Goal: Transaction & Acquisition: Purchase product/service

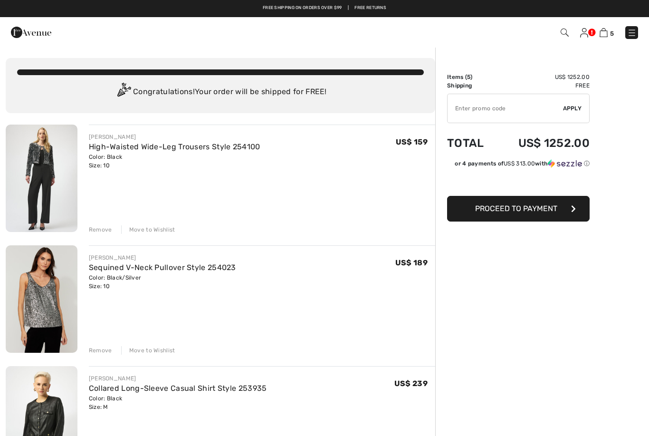
click at [560, 37] on img at bounding box center [564, 32] width 8 height 8
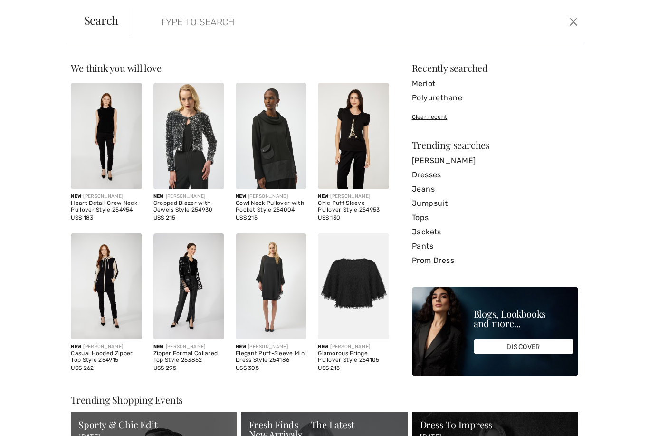
click at [282, 22] on input "search" at bounding box center [308, 22] width 310 height 28
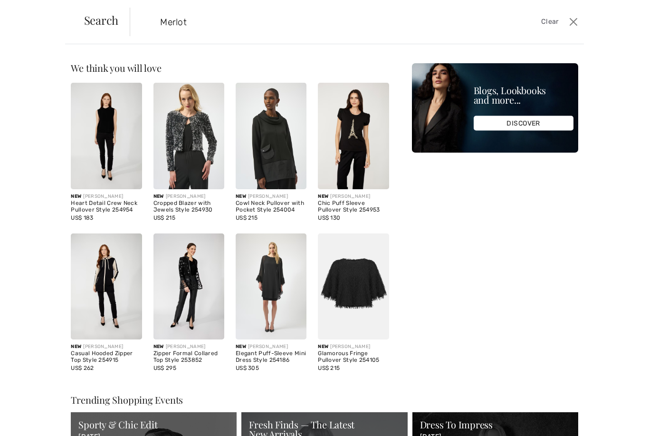
type input "Merlot"
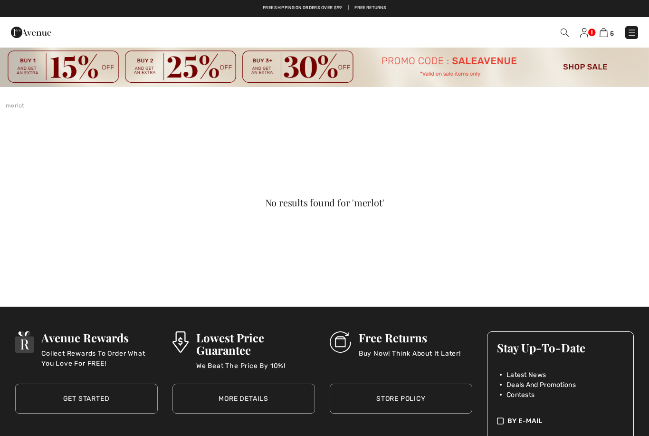
checkbox input "true"
click at [636, 31] on img at bounding box center [631, 32] width 9 height 9
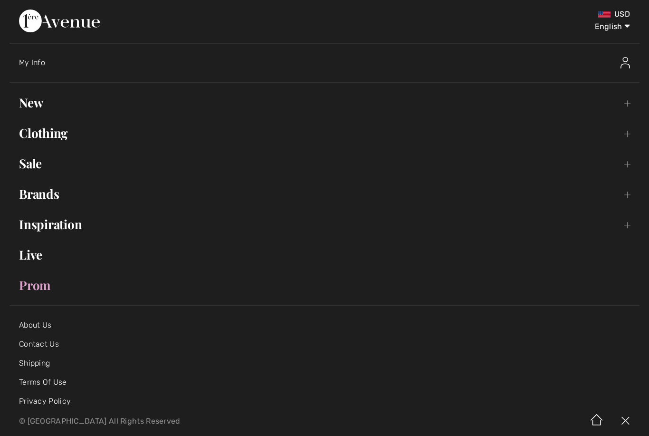
click at [621, 109] on link "New Toggle submenu" at bounding box center [324, 102] width 630 height 21
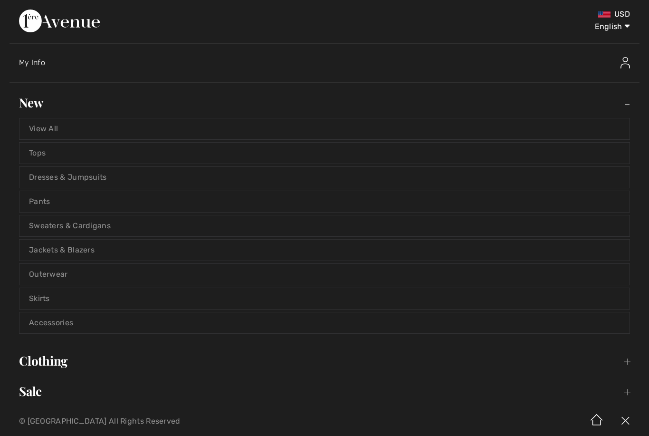
click at [50, 126] on link "View All" at bounding box center [324, 128] width 610 height 21
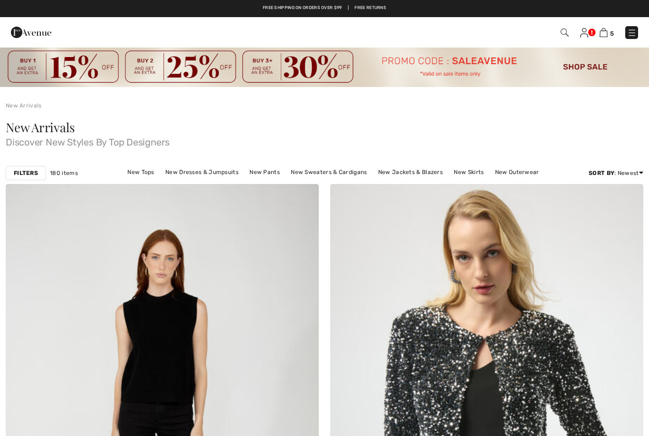
checkbox input "true"
click at [635, 33] on img at bounding box center [631, 32] width 9 height 9
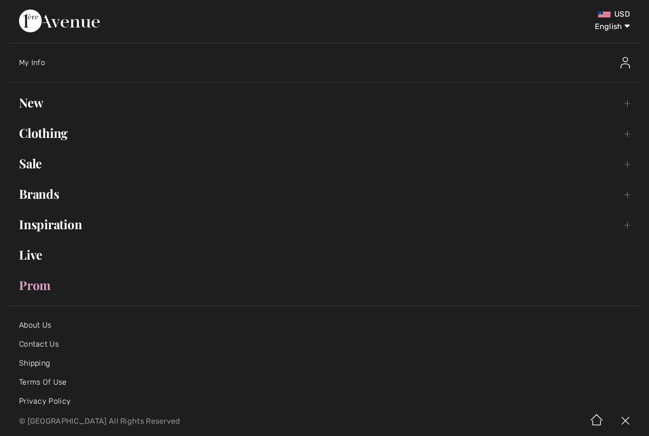
click at [623, 198] on link "Brands Open submenu" at bounding box center [324, 193] width 630 height 21
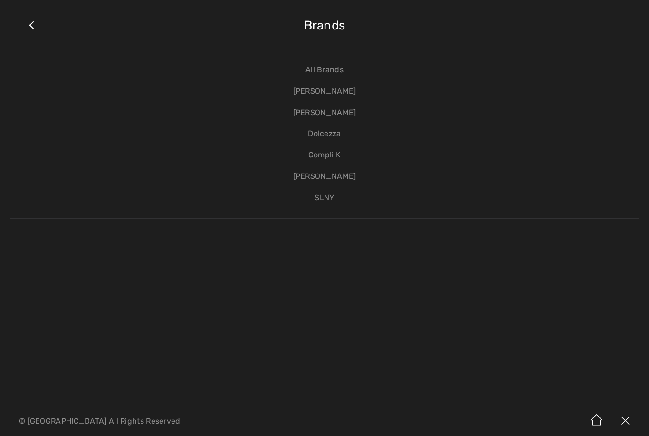
click at [338, 91] on link "[PERSON_NAME]" at bounding box center [324, 91] width 610 height 21
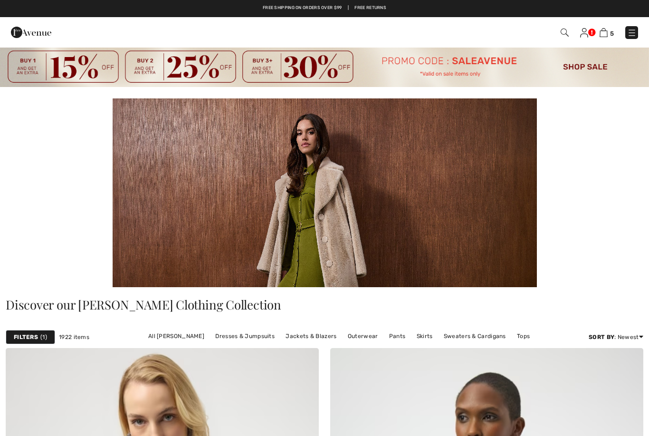
checkbox input "true"
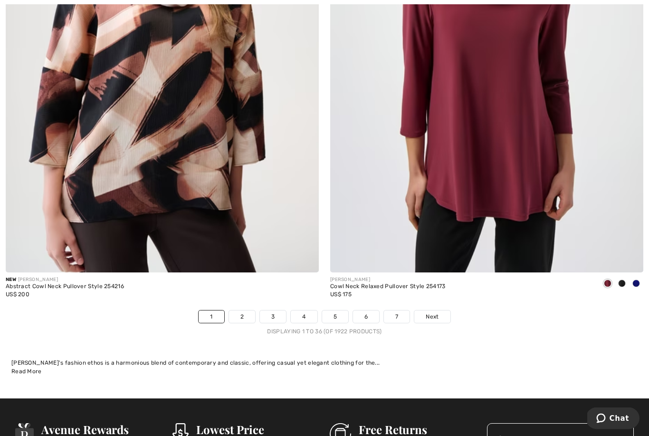
scroll to position [9386, 0]
click at [441, 310] on link "Next" at bounding box center [432, 316] width 36 height 12
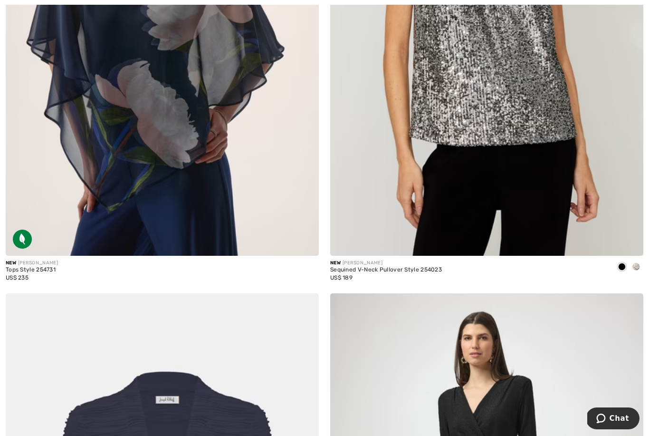
scroll to position [5732, 0]
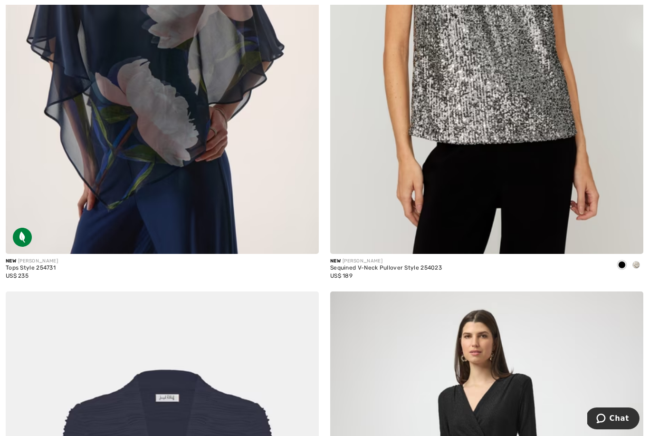
click at [439, 280] on div "New JOSEPH RIBKOFF Sequined V-Neck Pullover Style 254023 US$ 189" at bounding box center [386, 272] width 112 height 30
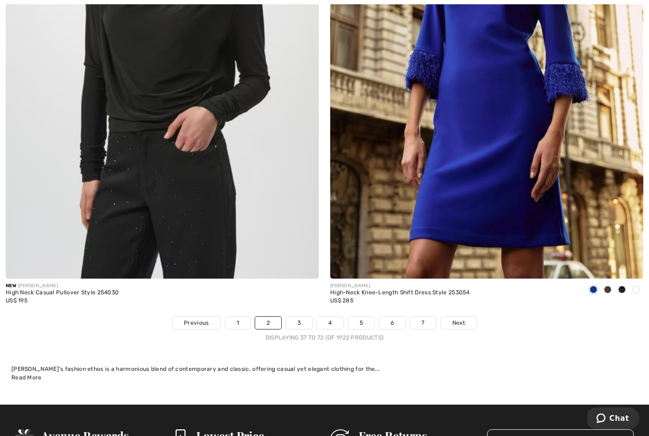
scroll to position [9380, 0]
click at [461, 318] on span "Next" at bounding box center [458, 322] width 13 height 9
click at [462, 318] on span "Next" at bounding box center [458, 322] width 13 height 9
click at [463, 318] on span "Next" at bounding box center [458, 322] width 13 height 9
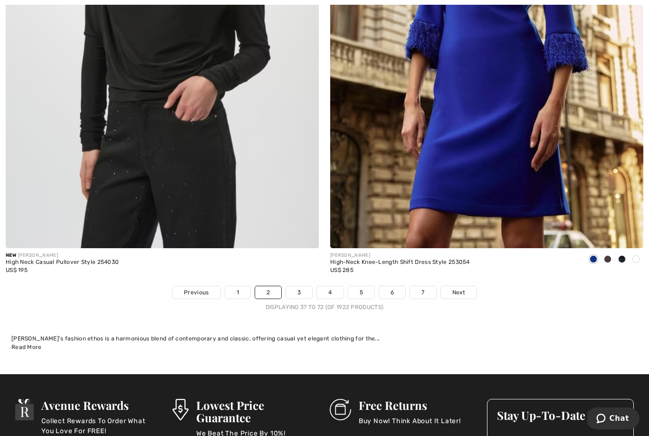
click at [300, 290] on link "3" at bounding box center [299, 292] width 26 height 12
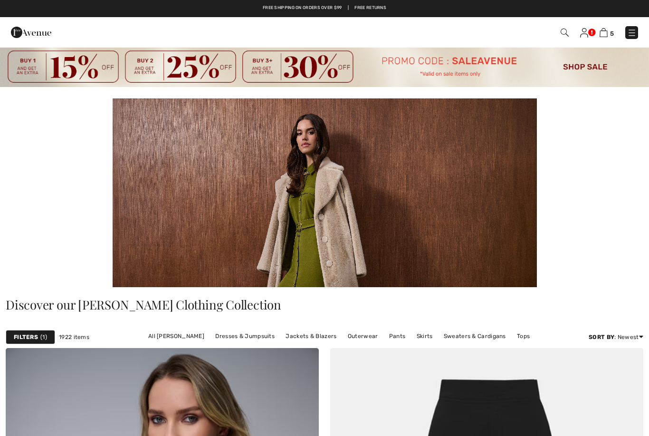
checkbox input "true"
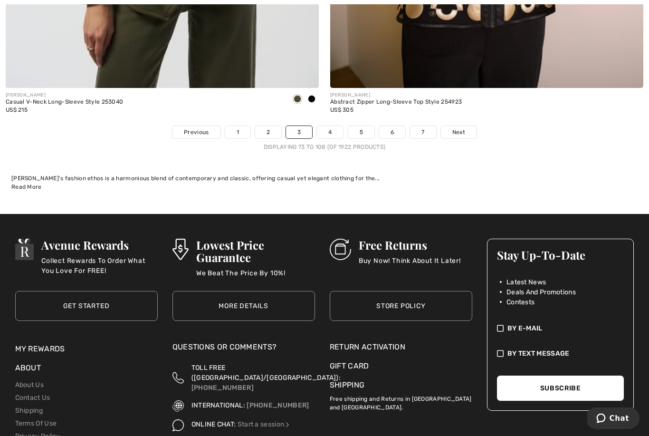
scroll to position [9563, 0]
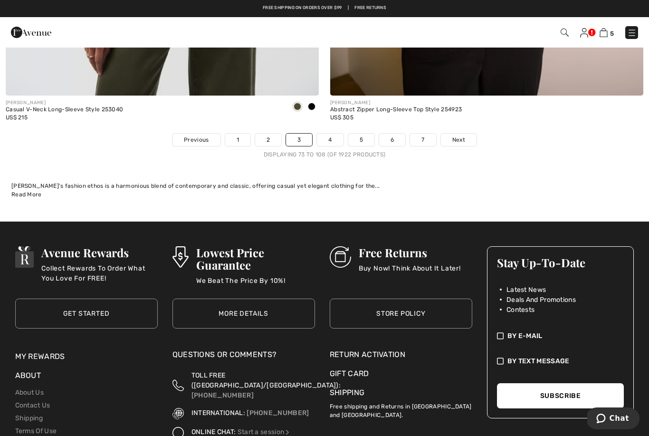
click at [462, 135] on span "Next" at bounding box center [458, 139] width 13 height 9
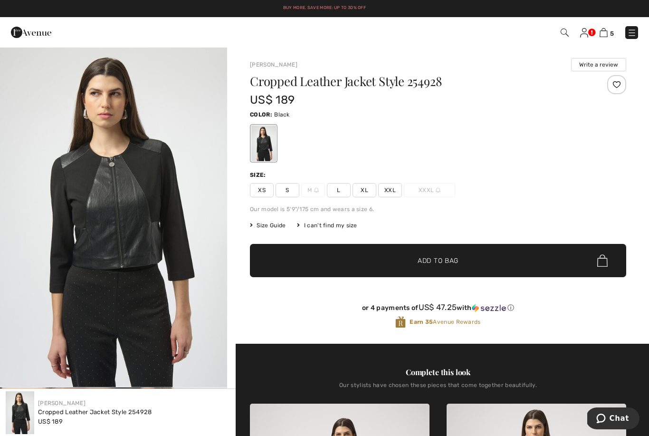
click at [317, 197] on span "M" at bounding box center [313, 190] width 24 height 14
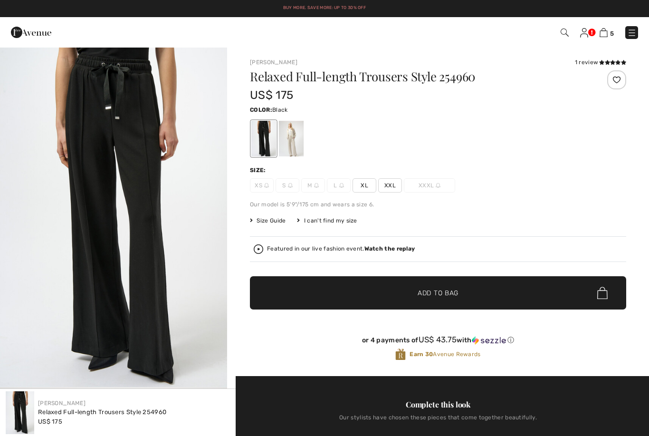
checkbox input "true"
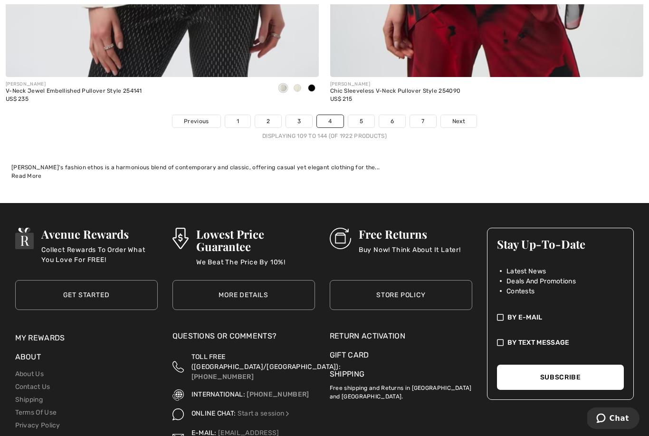
scroll to position [9580, 0]
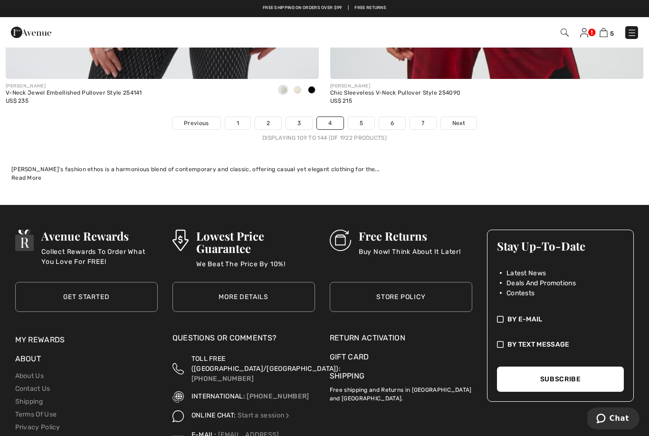
click at [462, 117] on link "Next" at bounding box center [459, 123] width 36 height 12
click at [467, 117] on link "Next" at bounding box center [459, 123] width 36 height 12
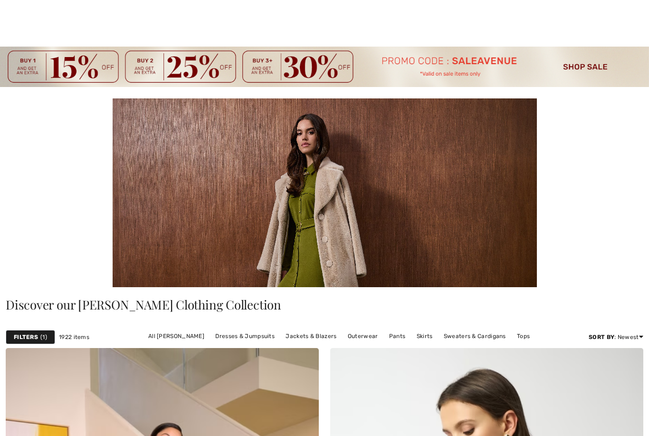
checkbox input "true"
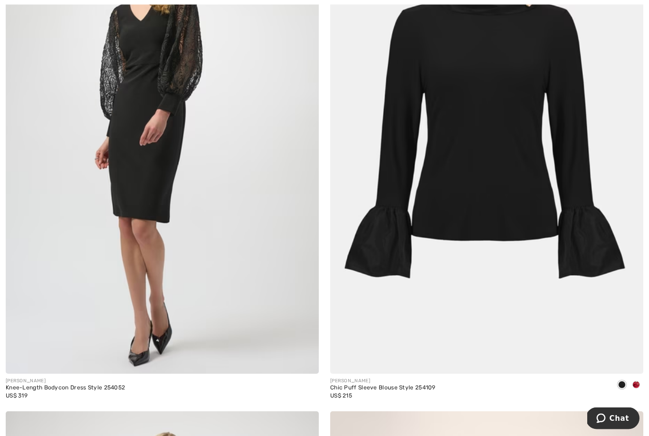
scroll to position [3586, 0]
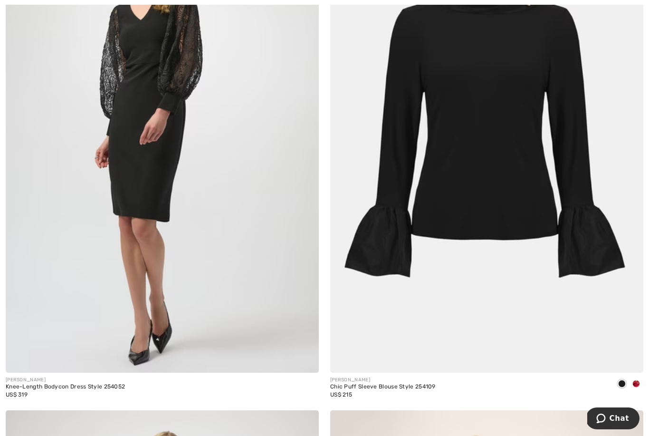
click at [637, 381] on span at bounding box center [636, 384] width 8 height 8
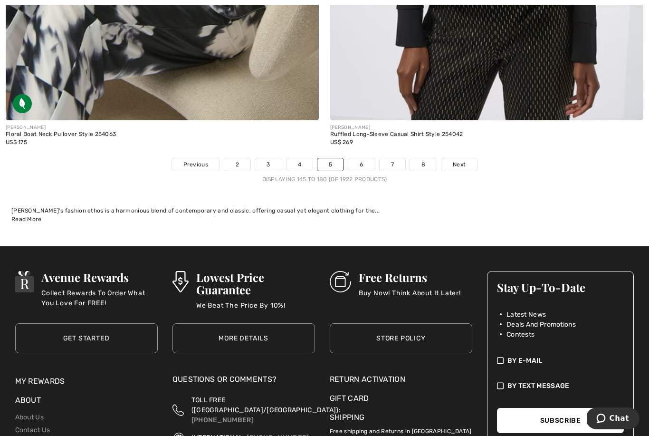
scroll to position [9566, 0]
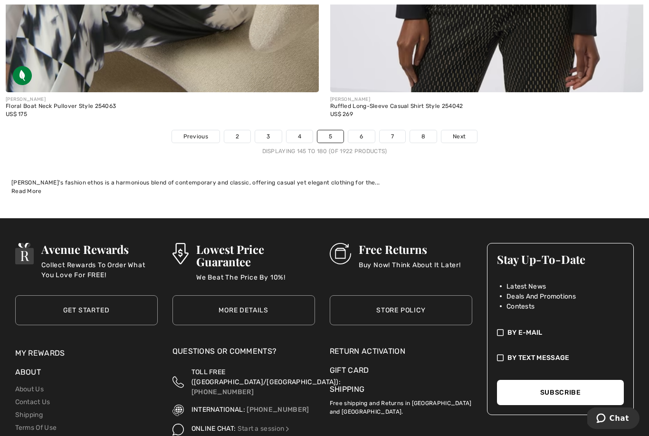
click at [464, 133] on span "Next" at bounding box center [459, 137] width 13 height 9
click at [459, 133] on span "Next" at bounding box center [459, 137] width 13 height 9
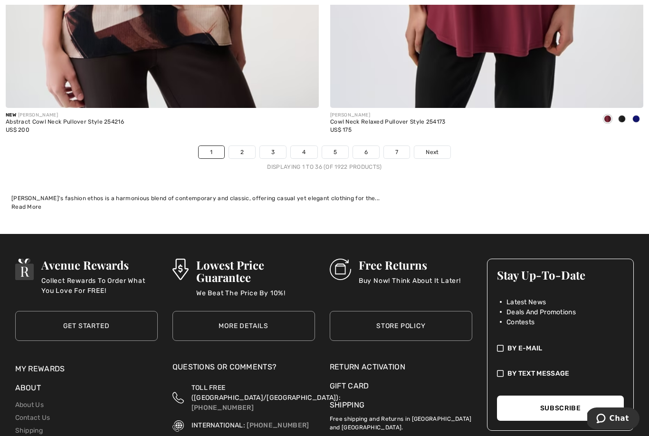
scroll to position [9551, 0]
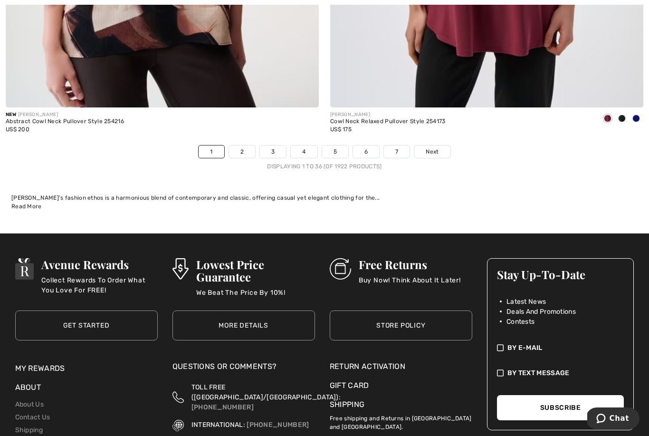
click at [446, 145] on link "Next" at bounding box center [432, 151] width 36 height 12
click at [440, 149] on link "Next" at bounding box center [432, 151] width 36 height 12
click at [438, 147] on span "Next" at bounding box center [432, 151] width 13 height 9
click at [437, 149] on span "Next" at bounding box center [432, 151] width 13 height 9
click at [245, 148] on link "2" at bounding box center [242, 151] width 26 height 12
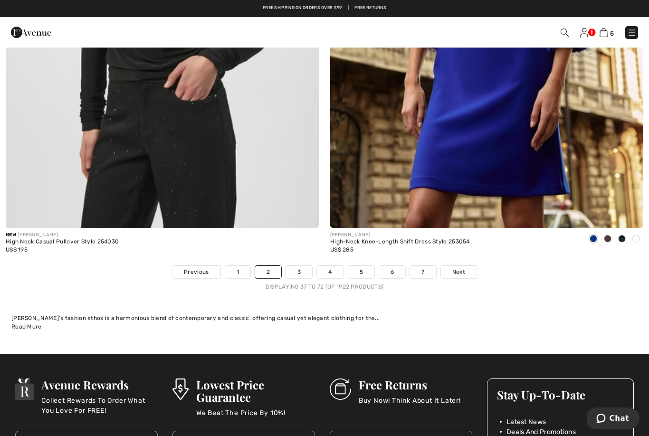
scroll to position [9427, 0]
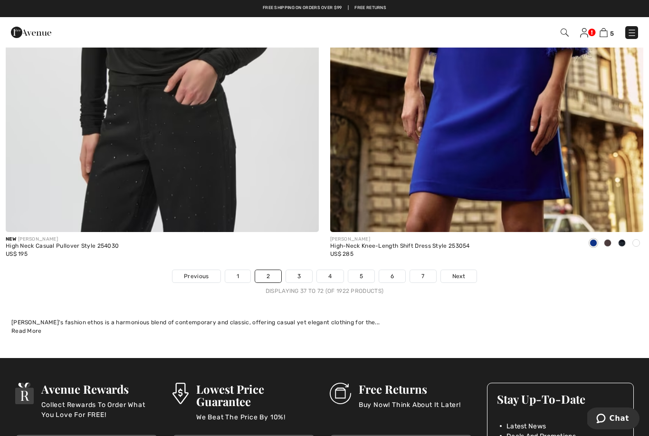
click at [302, 275] on link "3" at bounding box center [299, 276] width 26 height 12
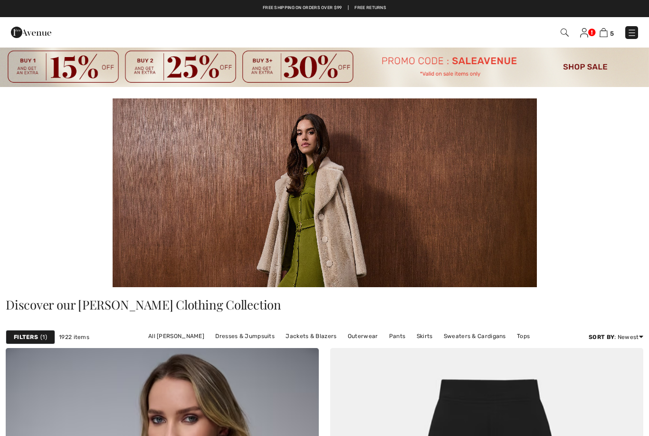
checkbox input "true"
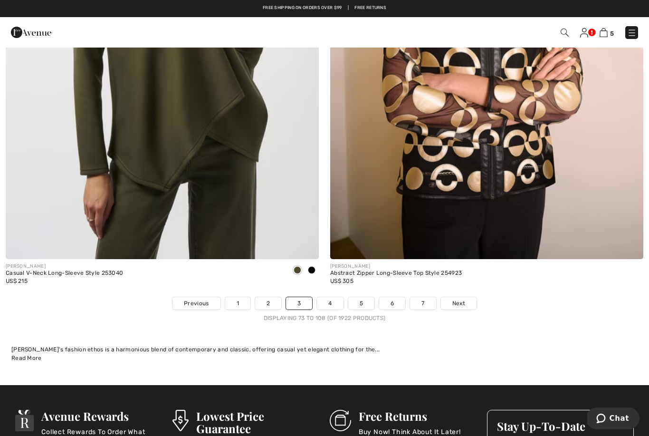
scroll to position [9399, 0]
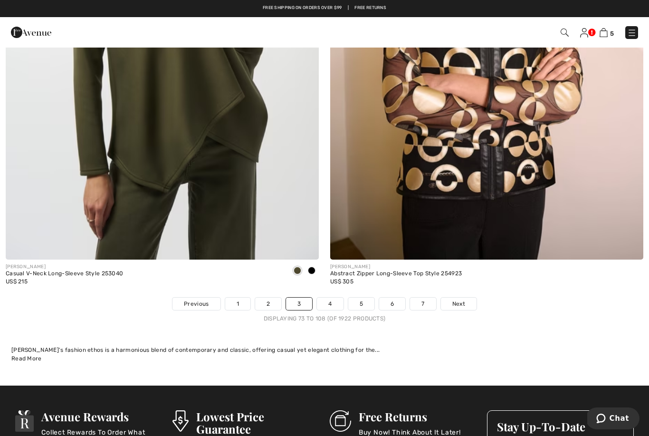
click at [334, 299] on link "4" at bounding box center [330, 303] width 26 height 12
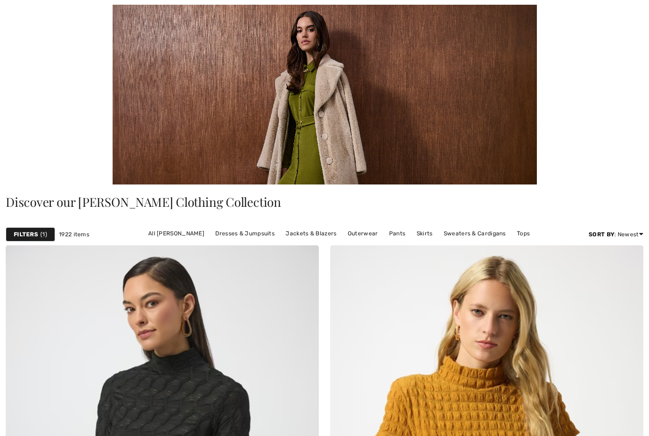
checkbox input "true"
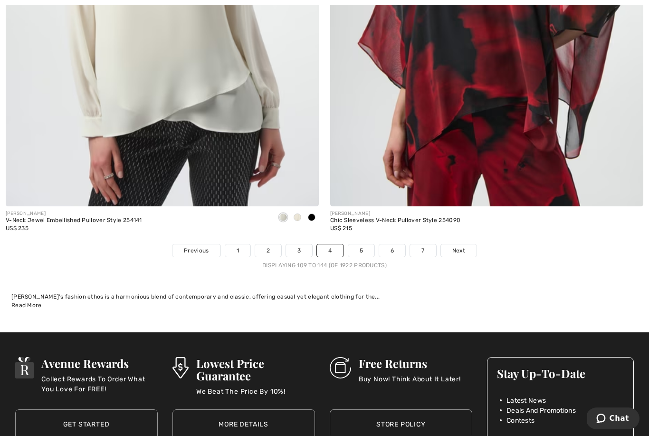
scroll to position [9470, 0]
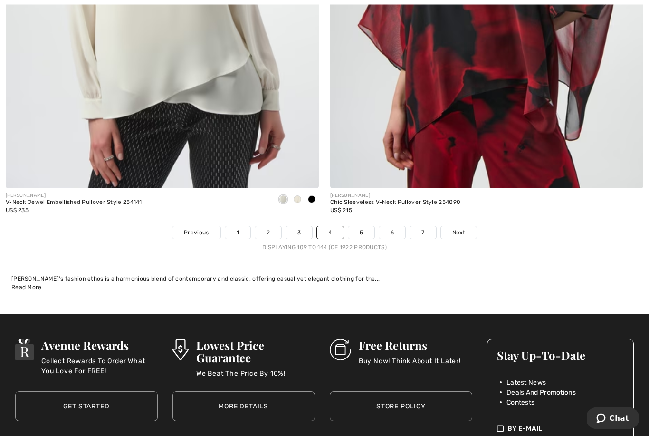
click at [366, 231] on link "5" at bounding box center [361, 233] width 26 height 12
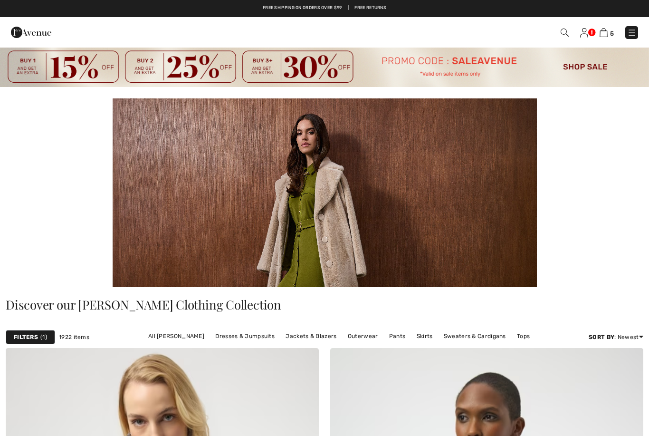
checkbox input "true"
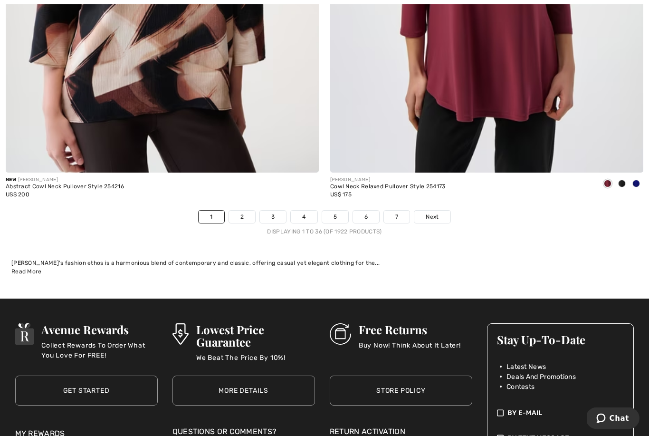
scroll to position [9486, 0]
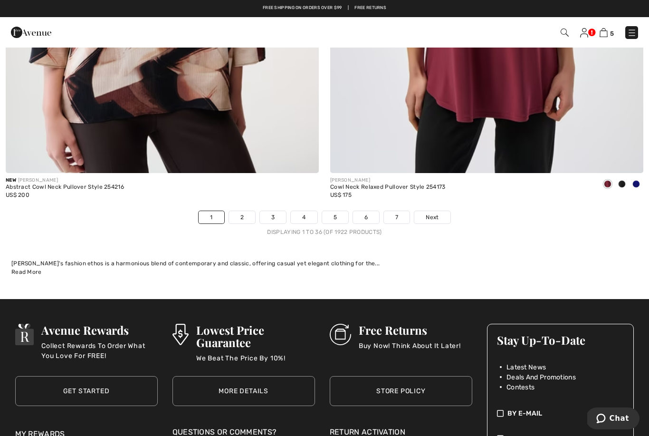
click at [334, 211] on link "5" at bounding box center [335, 217] width 26 height 12
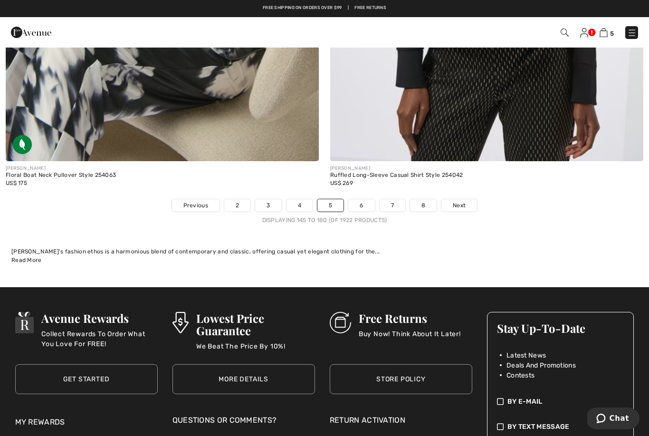
scroll to position [9495, 0]
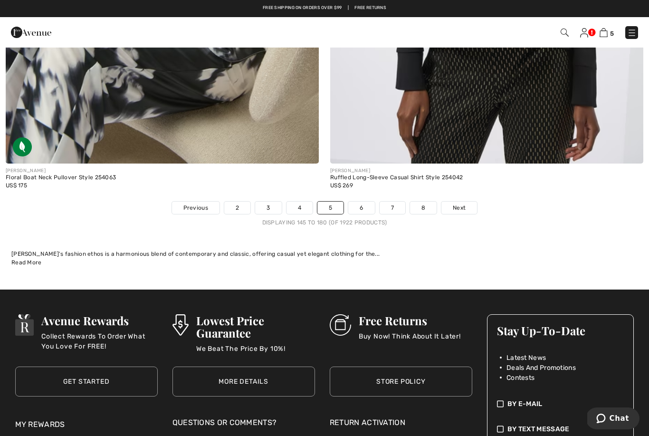
click at [363, 201] on link "6" at bounding box center [361, 207] width 26 height 12
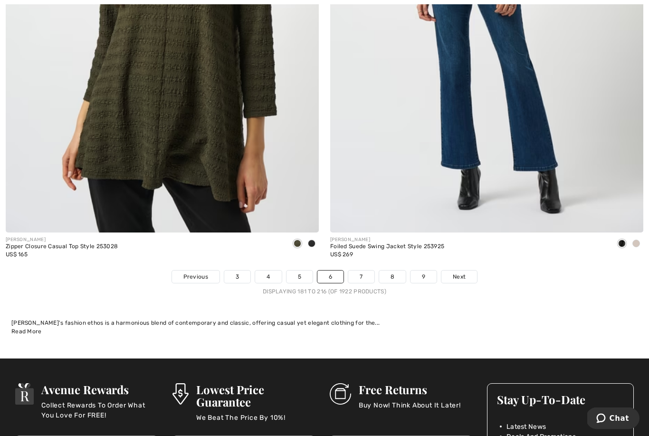
scroll to position [9464, 0]
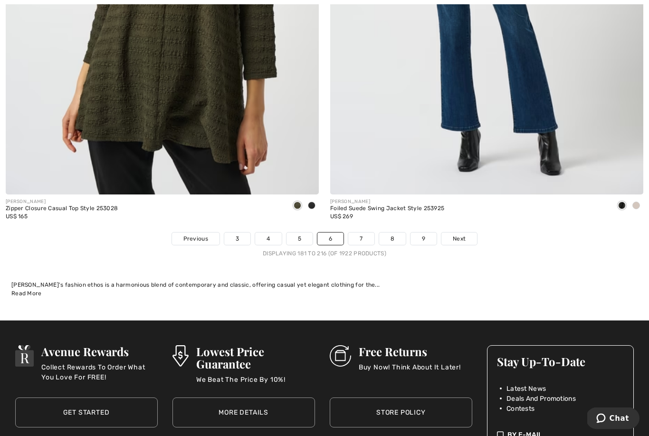
click at [363, 233] on link "7" at bounding box center [361, 239] width 26 height 12
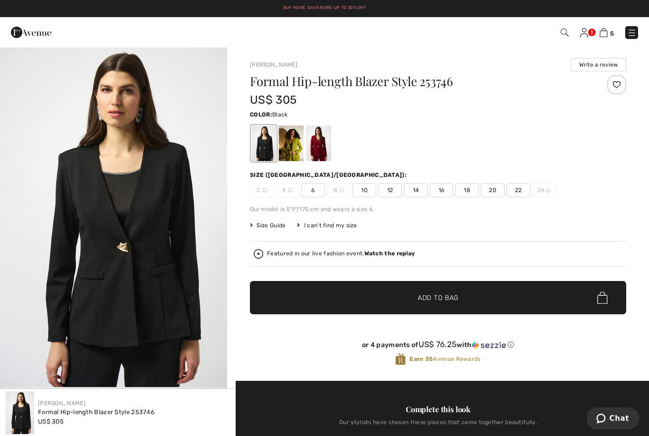
click at [315, 142] on div at bounding box center [318, 143] width 25 height 36
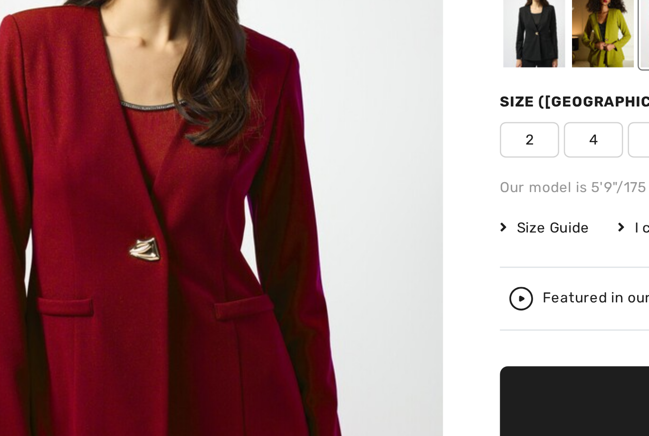
scroll to position [17, 0]
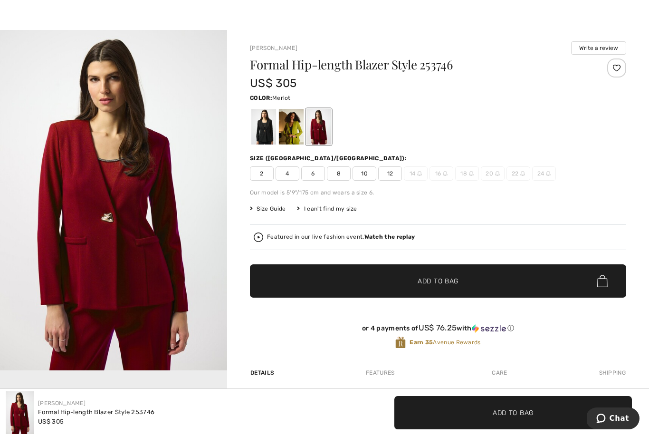
click at [364, 176] on span "10" at bounding box center [364, 173] width 24 height 14
click at [353, 273] on span "✔ Added to Bag Add to Bag" at bounding box center [438, 280] width 376 height 33
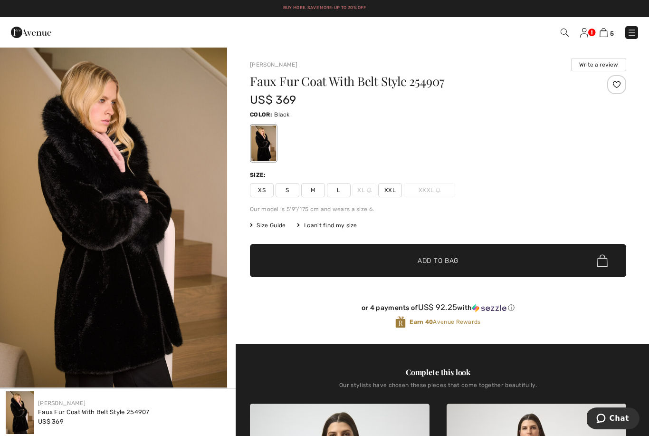
click at [314, 188] on span "M" at bounding box center [313, 190] width 24 height 14
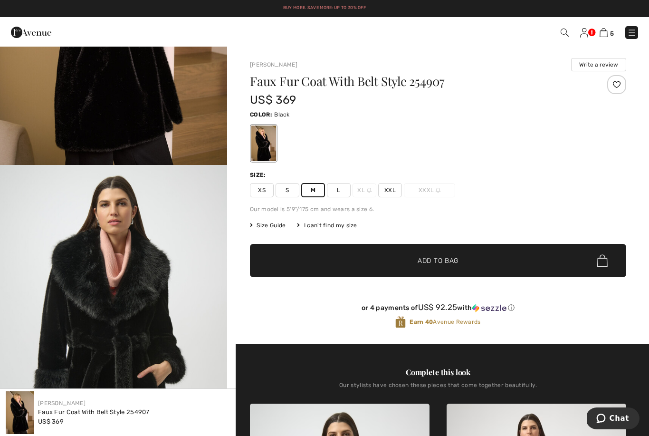
click at [282, 265] on span "✔ Added to Bag Add to Bag" at bounding box center [438, 260] width 376 height 33
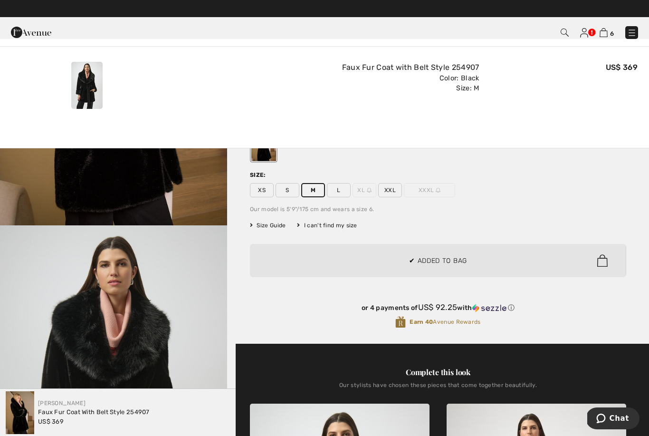
scroll to position [151, 0]
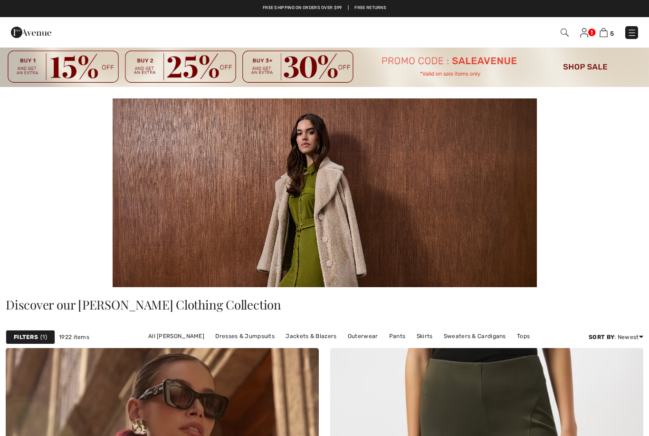
checkbox input "true"
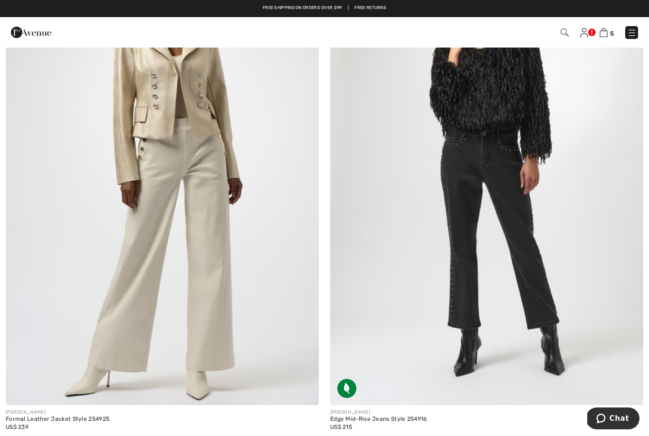
scroll to position [9247, 0]
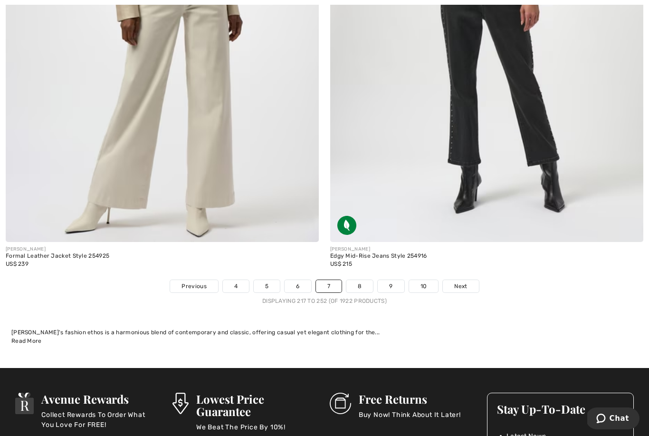
click at [360, 284] on link "8" at bounding box center [359, 286] width 27 height 12
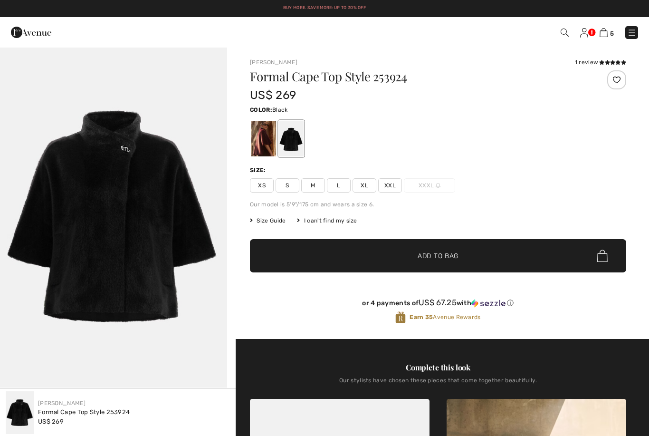
checkbox input "true"
click at [254, 150] on div at bounding box center [263, 139] width 25 height 36
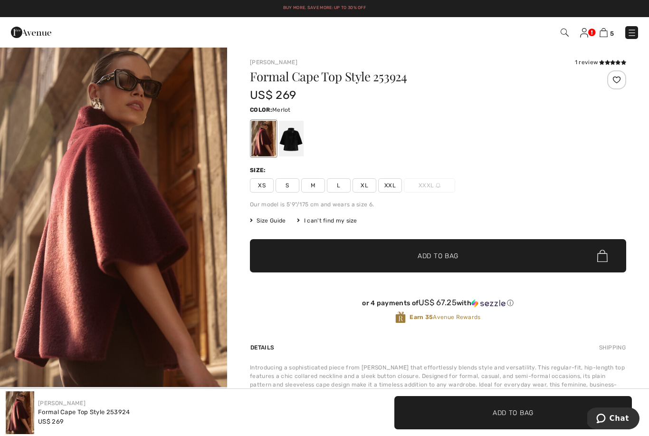
click at [318, 191] on span "M" at bounding box center [313, 185] width 24 height 14
click at [151, 278] on img "1 / 6" at bounding box center [113, 217] width 227 height 340
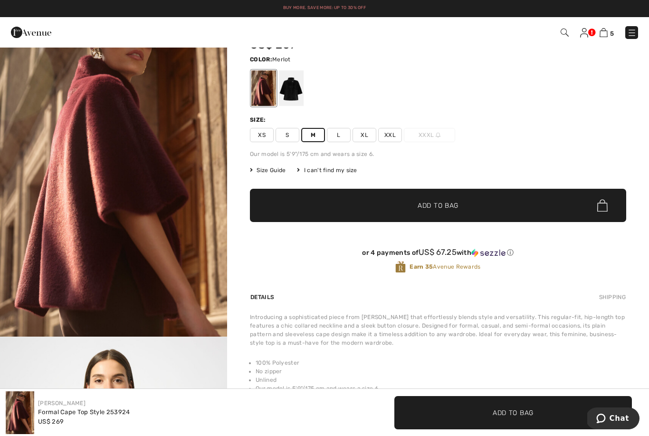
scroll to position [44, 0]
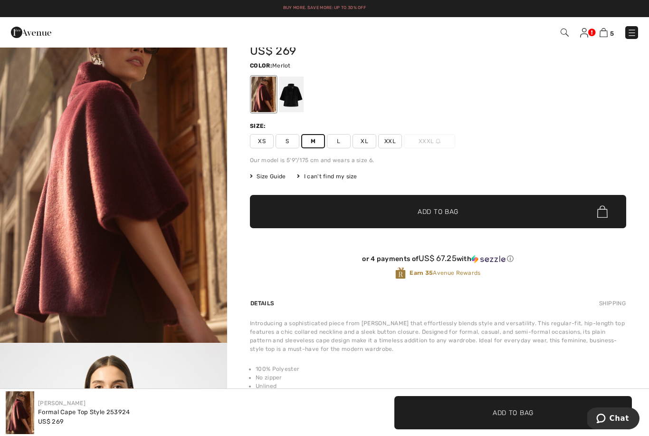
click at [371, 215] on span "✔ Added to Bag Add to Bag" at bounding box center [438, 211] width 376 height 33
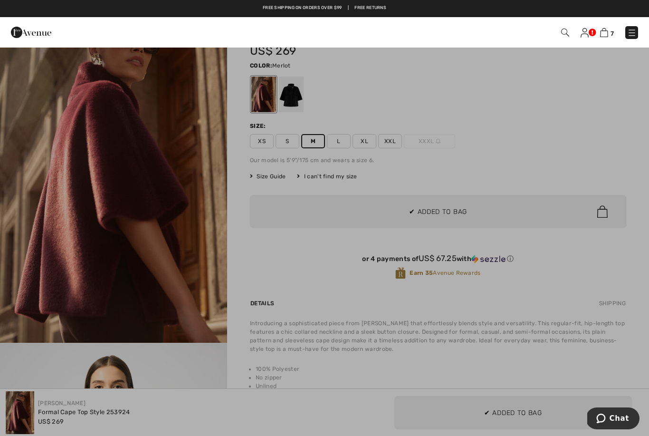
click at [294, 256] on div at bounding box center [324, 218] width 649 height 436
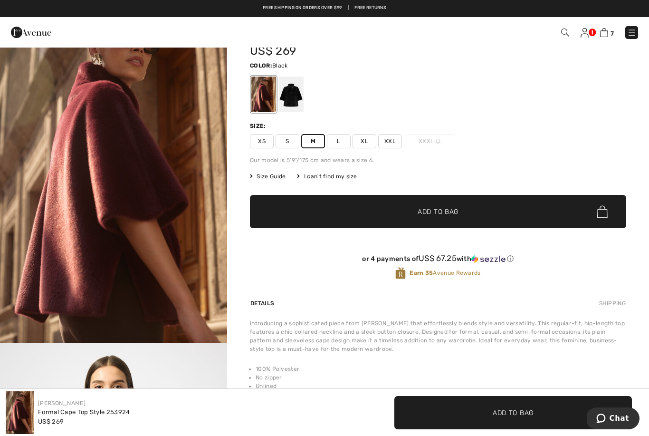
click at [303, 101] on div at bounding box center [291, 94] width 25 height 36
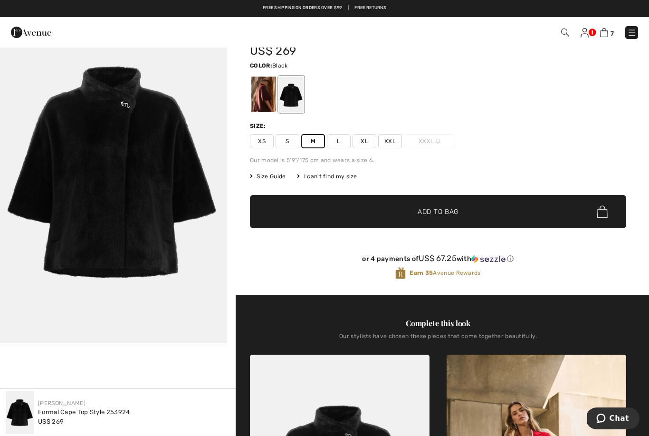
click at [294, 107] on div at bounding box center [291, 94] width 25 height 36
click at [335, 209] on span "✔ Added to Bag Add to Bag" at bounding box center [438, 211] width 376 height 33
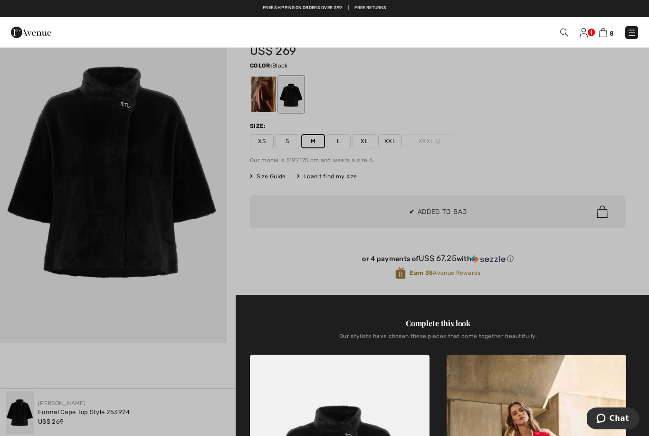
click at [278, 259] on div at bounding box center [324, 218] width 649 height 436
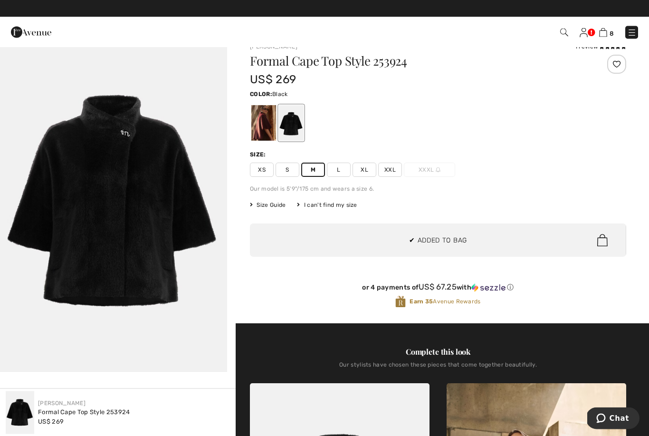
scroll to position [0, 0]
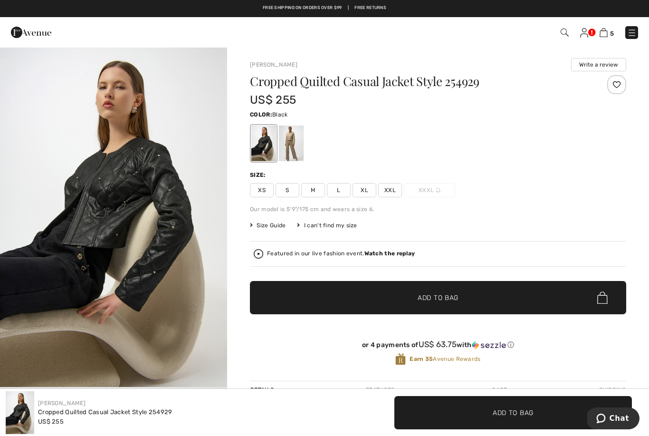
click at [317, 191] on span "M" at bounding box center [313, 190] width 24 height 14
click at [300, 150] on div at bounding box center [291, 143] width 25 height 36
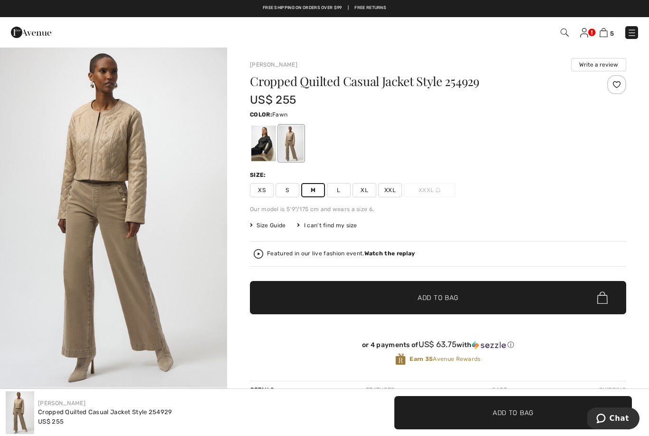
click at [255, 144] on div at bounding box center [263, 143] width 25 height 36
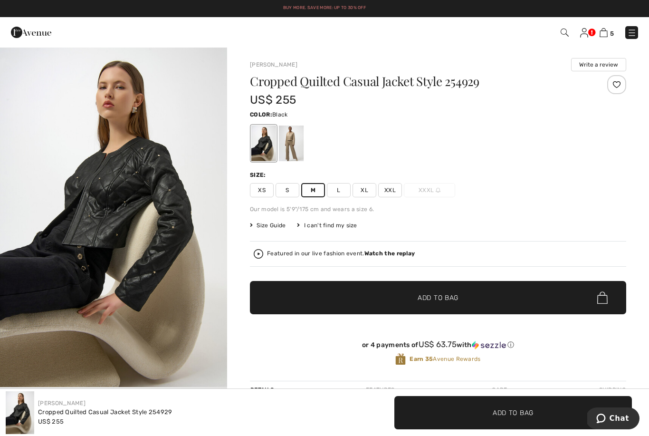
click at [320, 196] on span "M" at bounding box center [313, 190] width 24 height 14
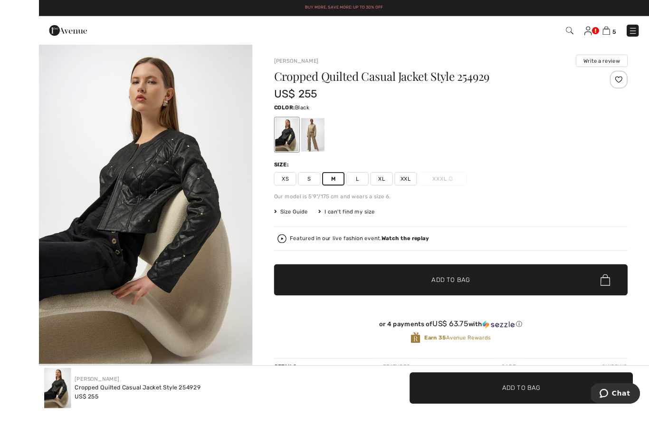
scroll to position [20, 0]
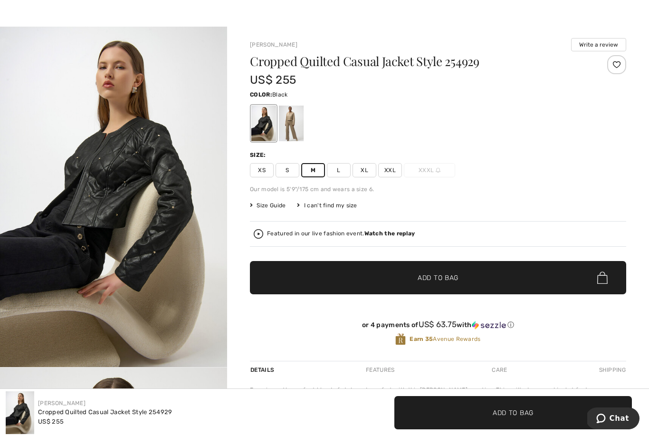
click at [340, 280] on span "✔ Added to Bag Add to Bag" at bounding box center [438, 277] width 376 height 33
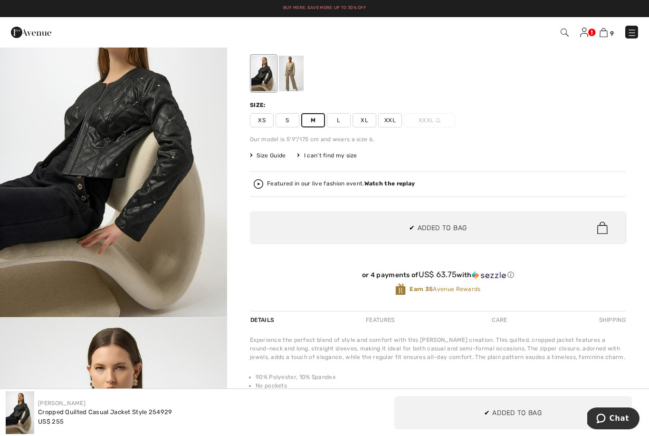
scroll to position [61, 0]
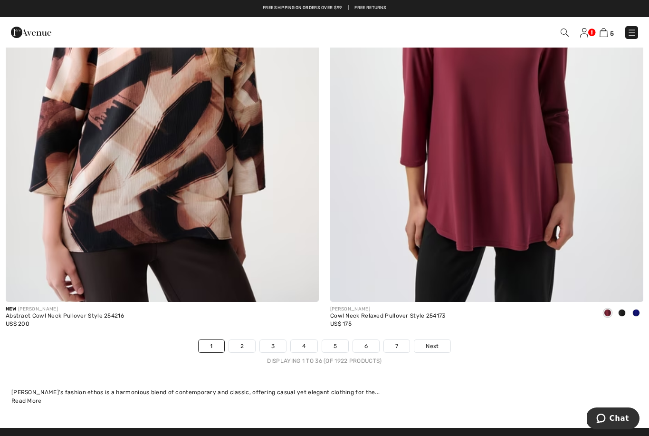
scroll to position [9357, 0]
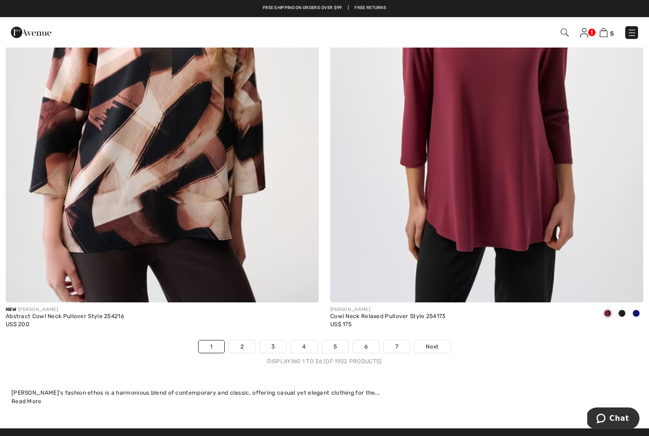
click at [403, 343] on link "7" at bounding box center [397, 346] width 26 height 12
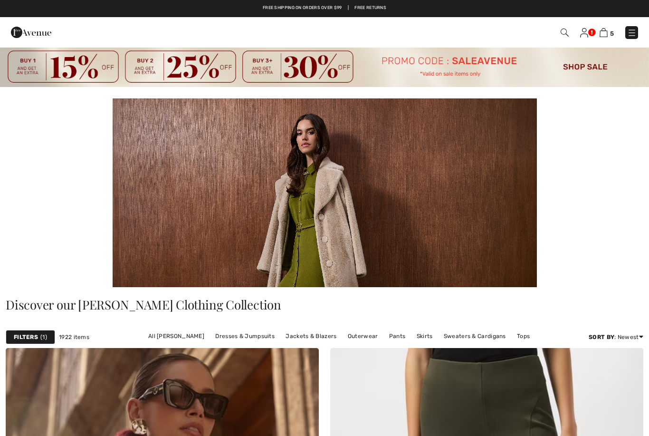
checkbox input "true"
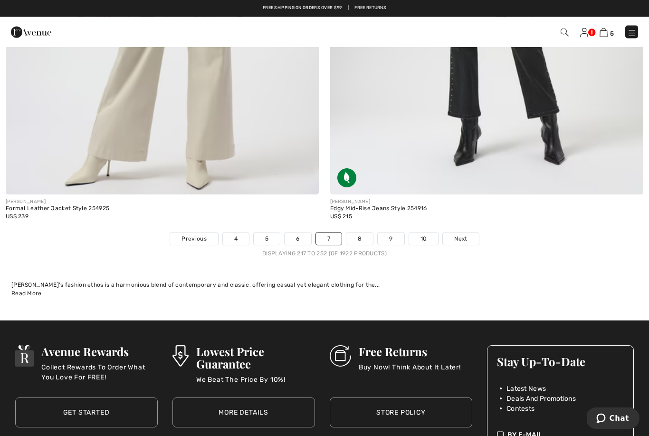
scroll to position [9426, 0]
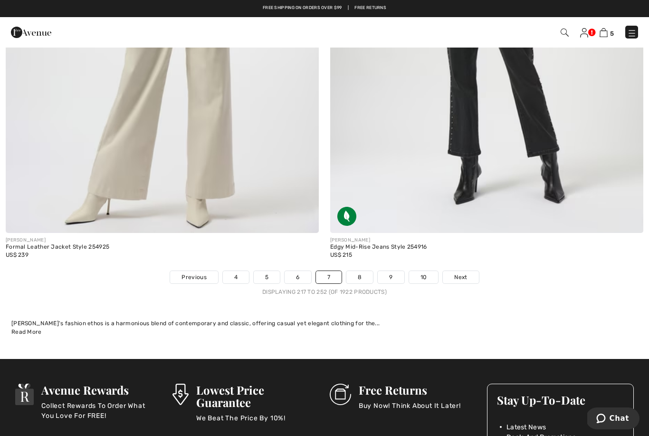
click at [363, 272] on link "8" at bounding box center [359, 277] width 27 height 12
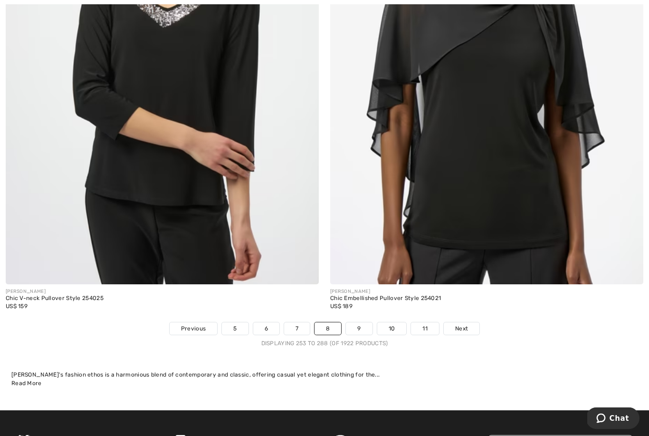
scroll to position [9378, 0]
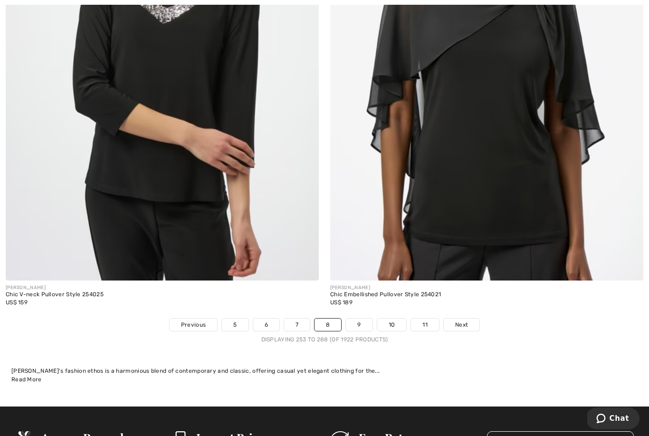
click at [359, 319] on link "9" at bounding box center [359, 324] width 26 height 12
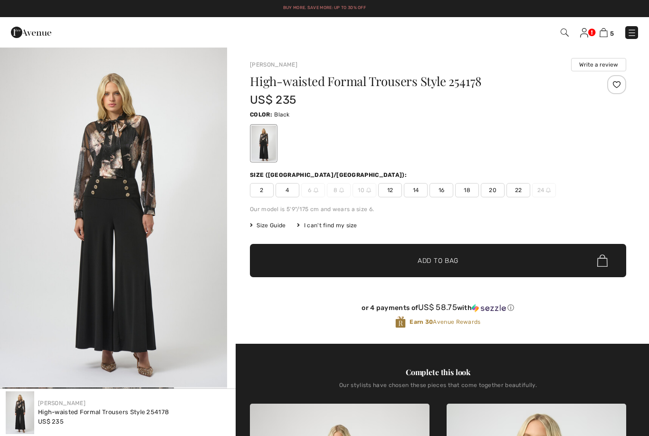
checkbox input "true"
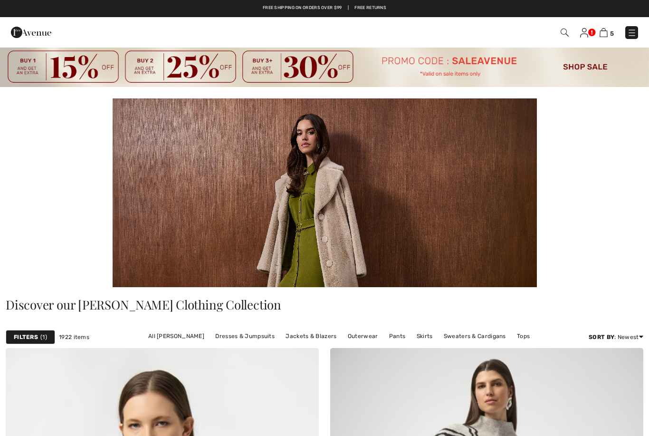
checkbox input "true"
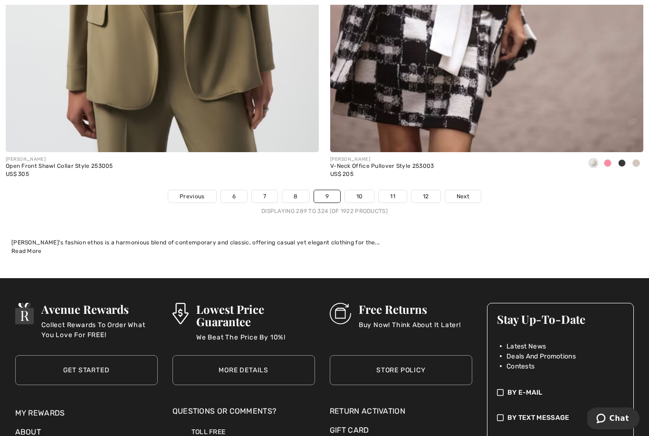
scroll to position [9547, 0]
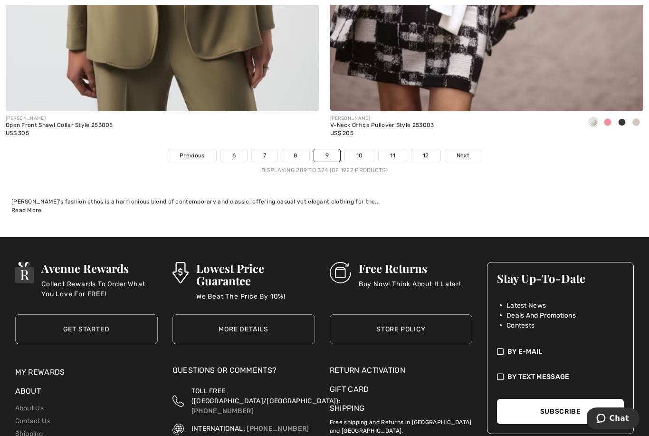
click at [363, 151] on link "10" at bounding box center [359, 155] width 29 height 12
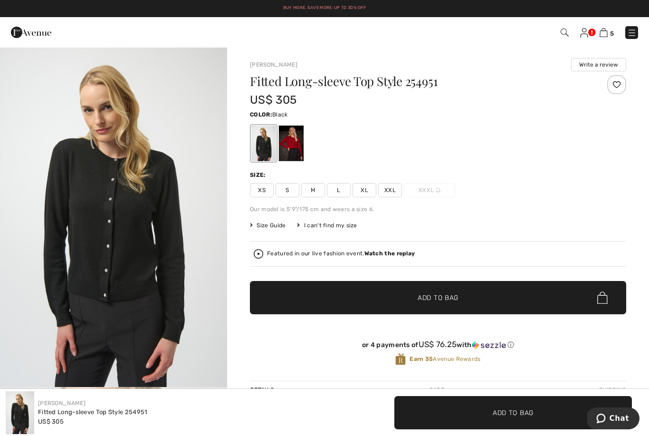
click at [268, 150] on div at bounding box center [263, 143] width 25 height 36
click at [297, 149] on div at bounding box center [291, 143] width 25 height 36
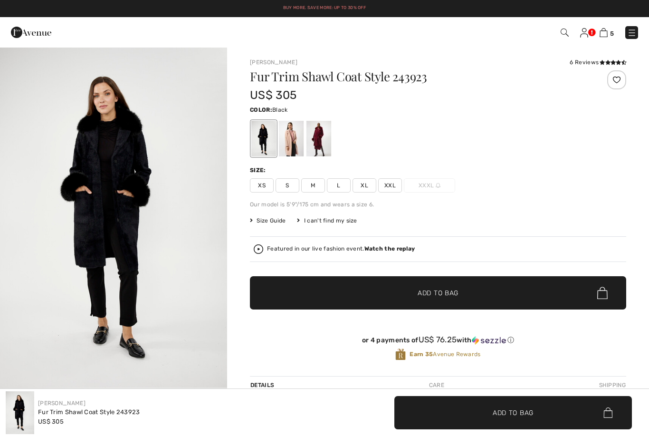
checkbox input "true"
click at [321, 186] on span "M" at bounding box center [313, 185] width 24 height 14
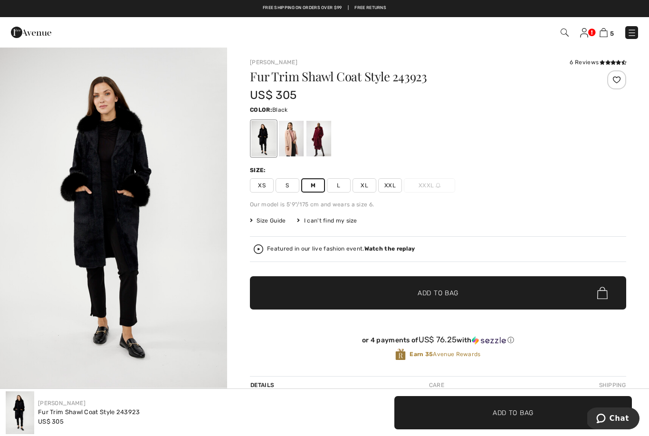
click at [323, 143] on div at bounding box center [318, 139] width 25 height 36
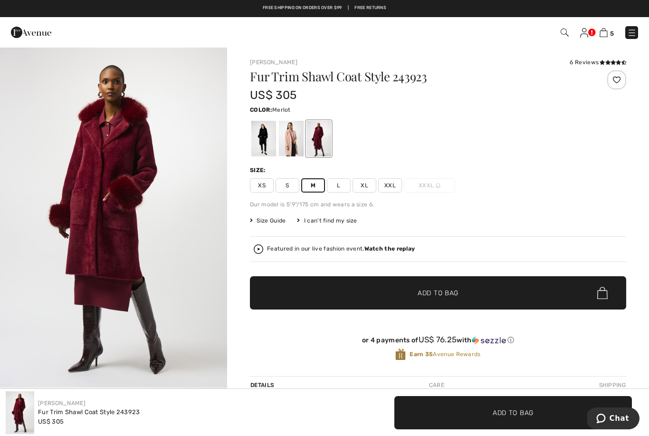
click at [267, 146] on div at bounding box center [263, 139] width 25 height 36
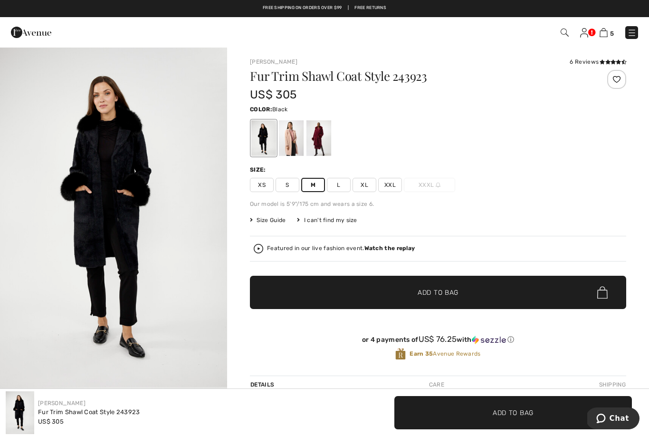
scroll to position [1, 0]
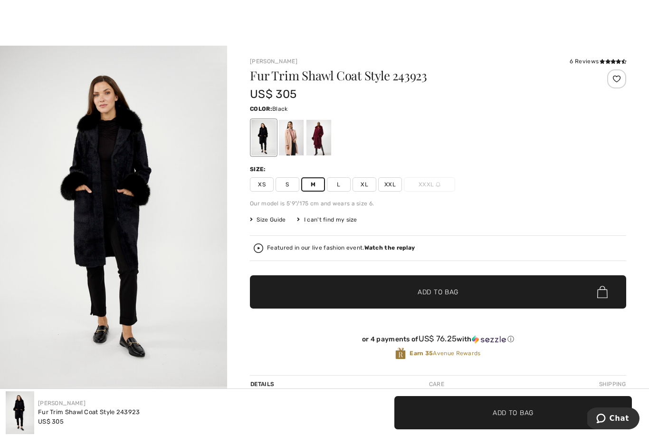
click at [354, 284] on span "✔ Added to Bag Add to Bag" at bounding box center [438, 291] width 376 height 33
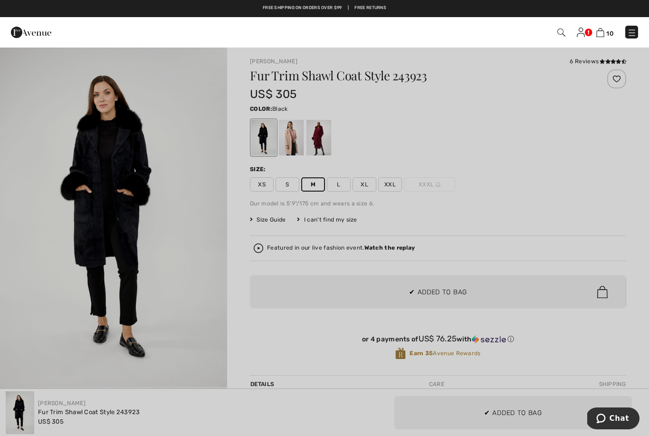
click at [289, 324] on div at bounding box center [324, 218] width 649 height 436
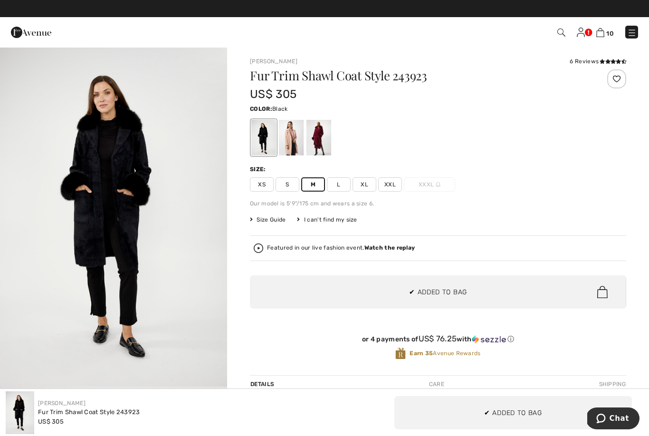
click at [330, 143] on div at bounding box center [318, 138] width 25 height 36
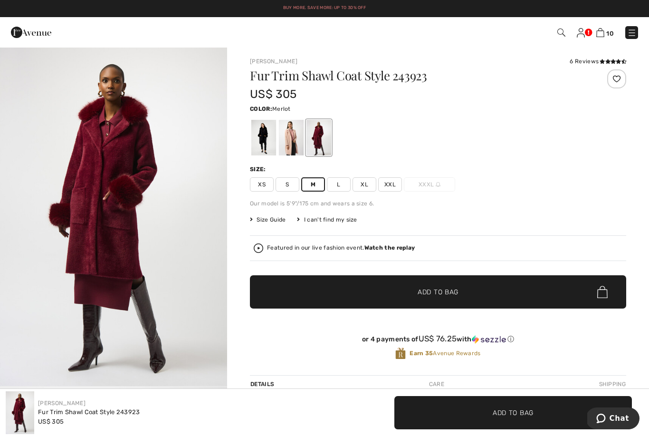
click at [370, 288] on span "✔ Added to Bag Add to Bag" at bounding box center [438, 291] width 376 height 33
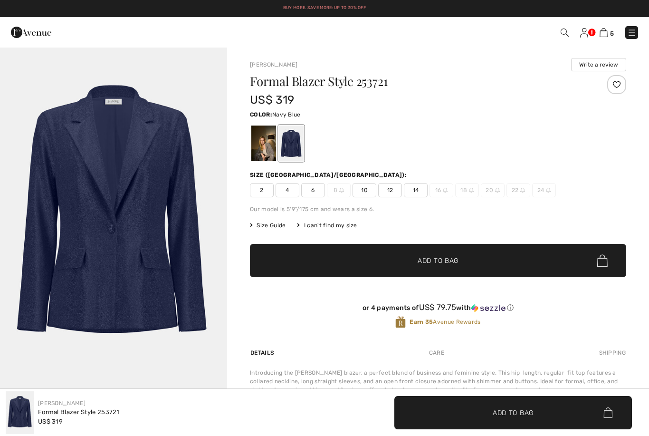
checkbox input "true"
click at [272, 146] on div at bounding box center [263, 143] width 25 height 36
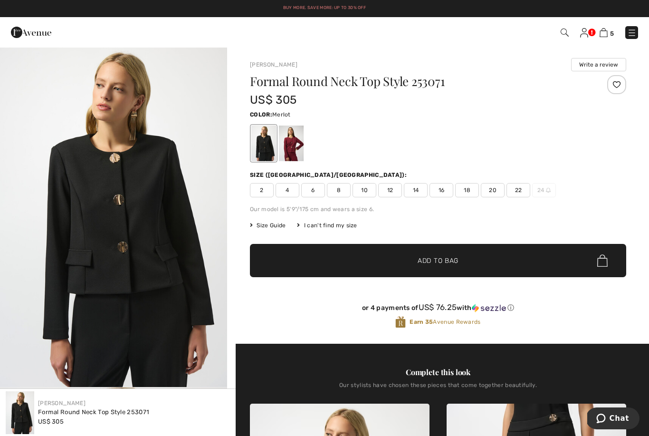
click at [294, 149] on div at bounding box center [291, 143] width 25 height 36
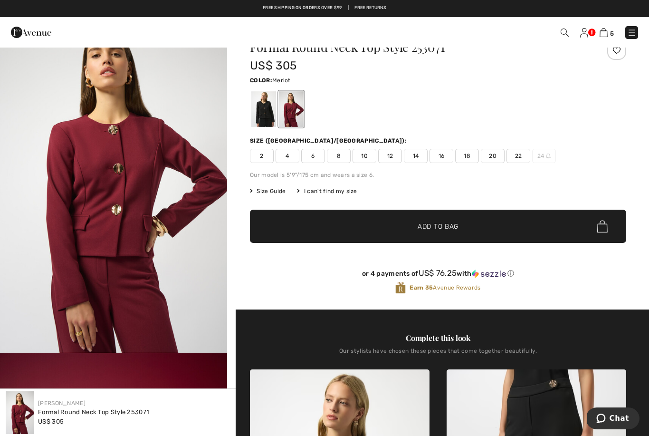
scroll to position [12, 0]
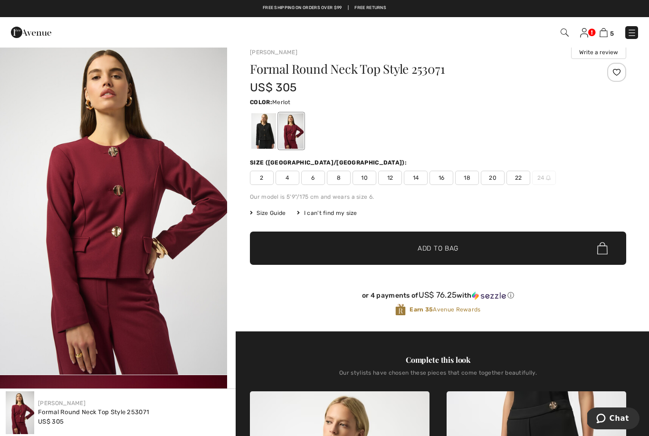
click at [371, 179] on span "10" at bounding box center [364, 178] width 24 height 14
click at [362, 240] on span "✔ Added to Bag Add to Bag" at bounding box center [438, 247] width 376 height 33
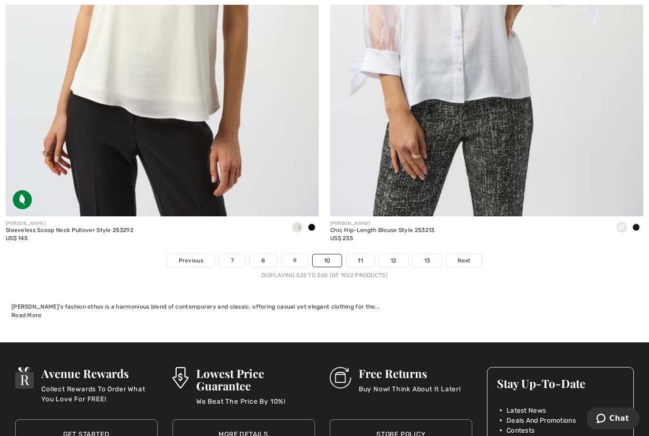
scroll to position [9453, 0]
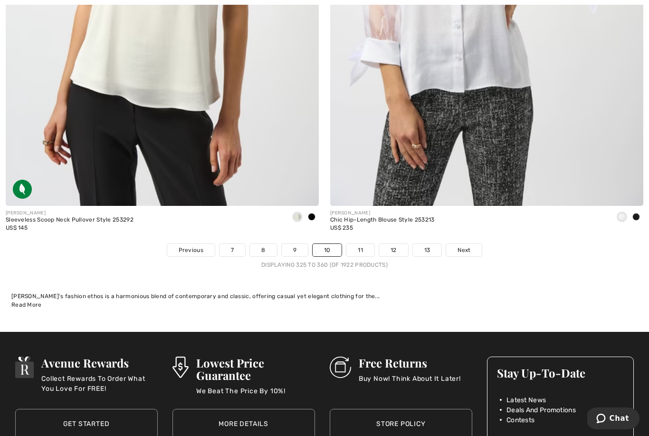
click at [367, 244] on link "11" at bounding box center [360, 250] width 28 height 12
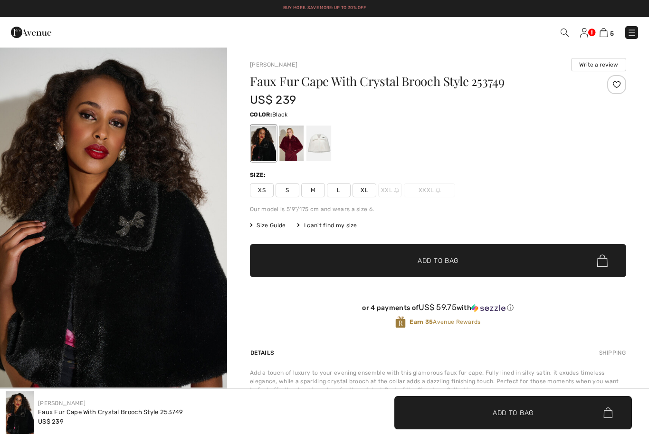
checkbox input "true"
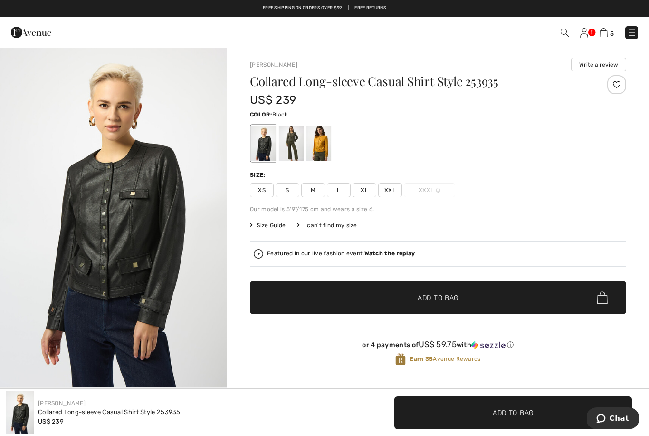
click at [314, 196] on span "M" at bounding box center [313, 190] width 24 height 14
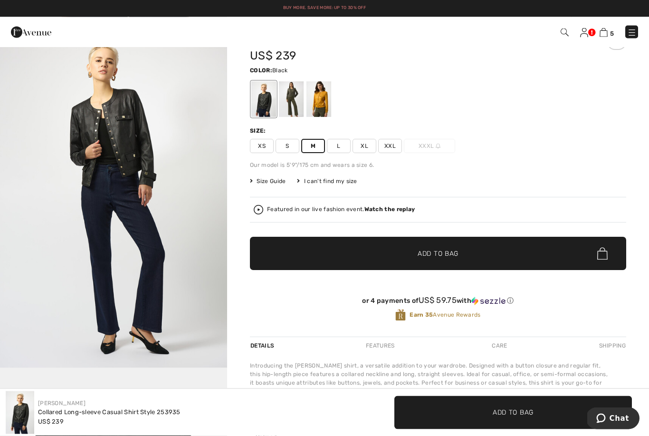
scroll to position [25, 0]
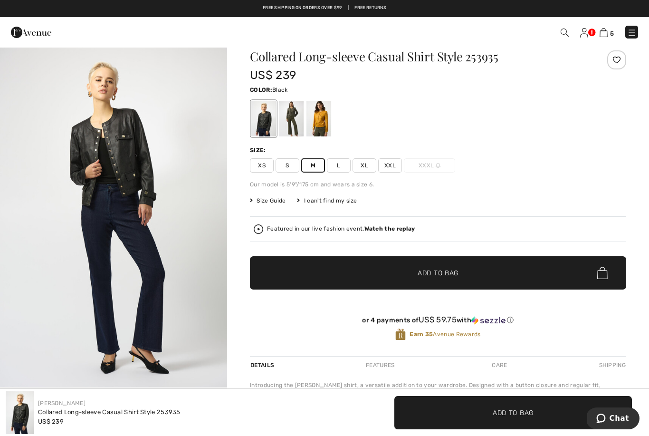
click at [332, 271] on span "✔ Added to Bag Add to Bag" at bounding box center [438, 272] width 376 height 33
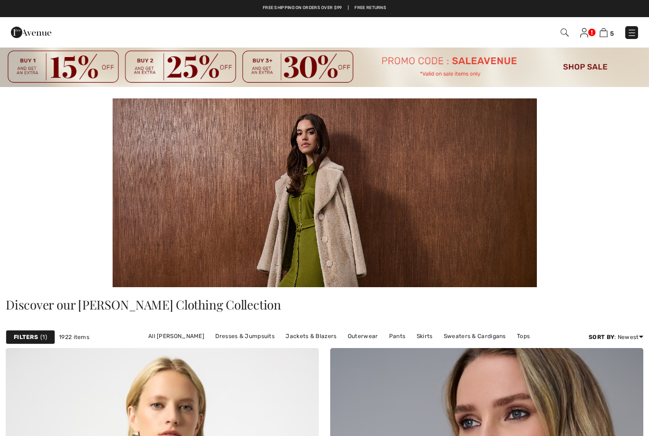
checkbox input "true"
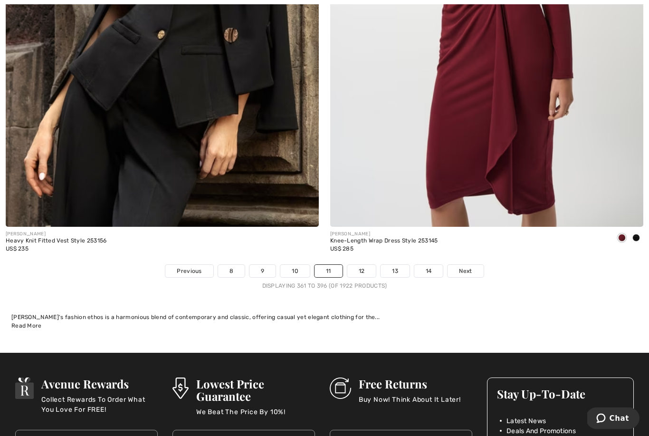
scroll to position [9434, 0]
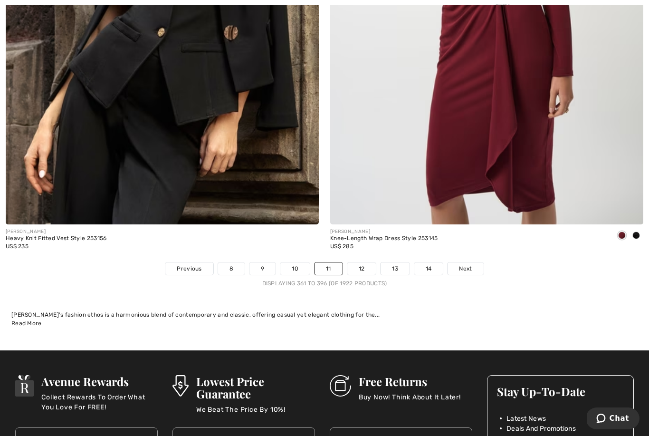
click at [361, 262] on link "12" at bounding box center [361, 268] width 29 height 12
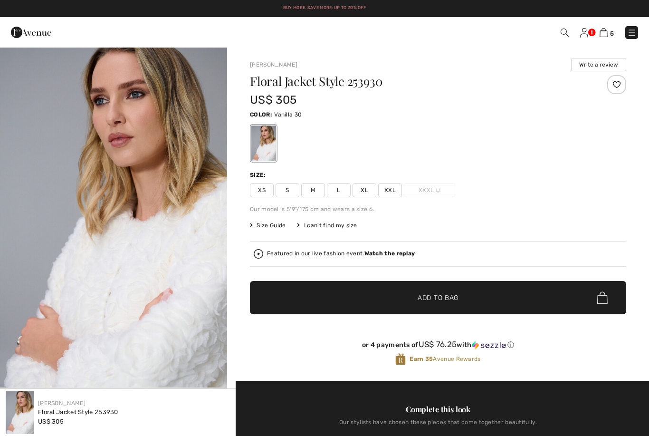
checkbox input "true"
click at [303, 199] on div "Floral Jacket Style 253930 US$ 305 Color: Vanilla 30 Size: XS S M L XL XXL XXXL…" at bounding box center [438, 227] width 376 height 305
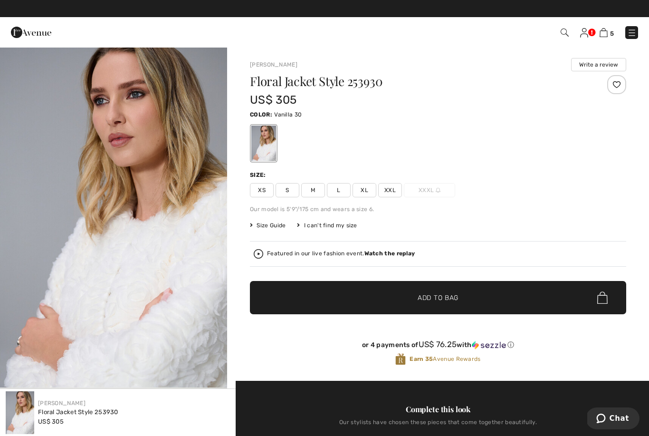
click at [320, 194] on span "M" at bounding box center [313, 190] width 24 height 14
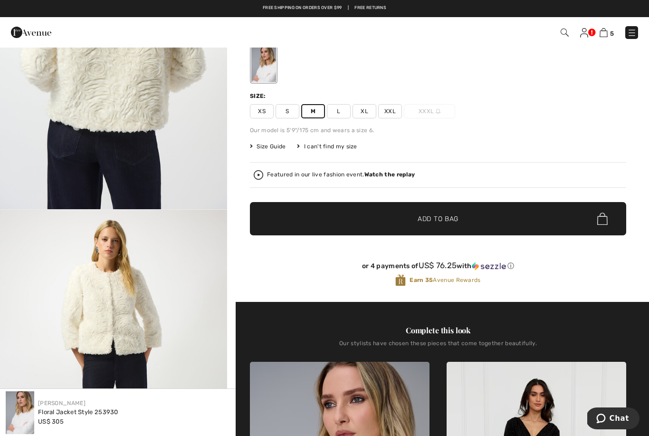
scroll to position [78, 0]
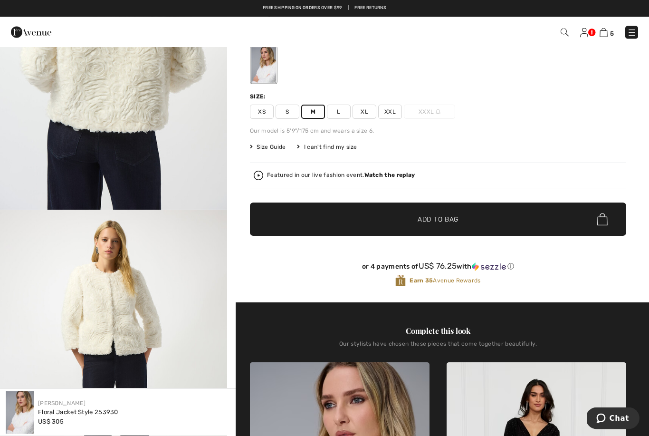
click at [313, 219] on span "✔ Added to Bag Add to Bag" at bounding box center [438, 219] width 376 height 33
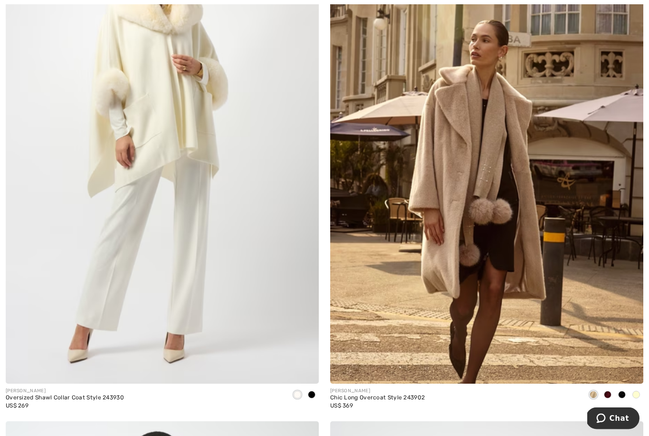
scroll to position [941, 0]
click at [313, 394] on span at bounding box center [312, 394] width 8 height 8
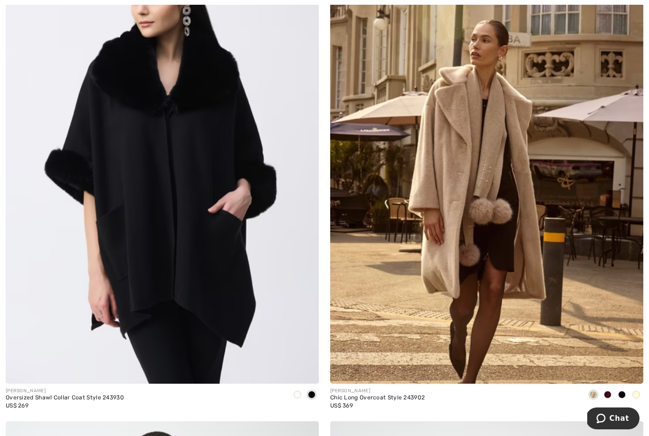
click at [611, 393] on span at bounding box center [608, 394] width 8 height 8
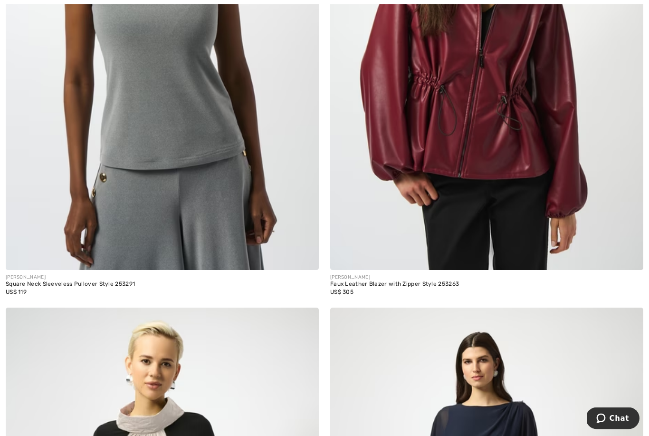
scroll to position [1561, 0]
click at [413, 296] on div "[PERSON_NAME] Faux Leather Blazer with Zipper Style 253263 US$ 305" at bounding box center [394, 289] width 129 height 30
click at [508, 296] on div "JOSEPH RIBKOFF Faux Leather Blazer with Zipper Style 253263 US$ 305" at bounding box center [486, 289] width 313 height 38
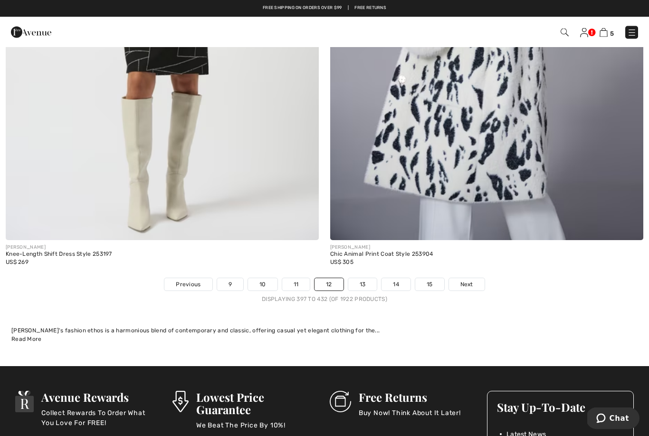
scroll to position [9419, 0]
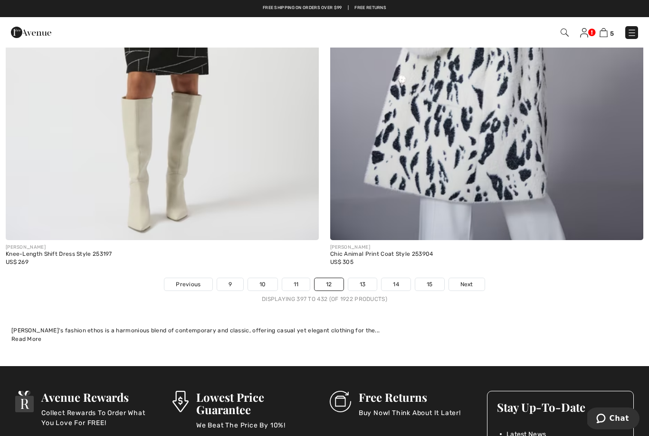
click at [364, 278] on link "13" at bounding box center [362, 284] width 29 height 12
click at [368, 280] on link "13" at bounding box center [362, 284] width 29 height 12
click at [362, 278] on link "13" at bounding box center [362, 284] width 29 height 12
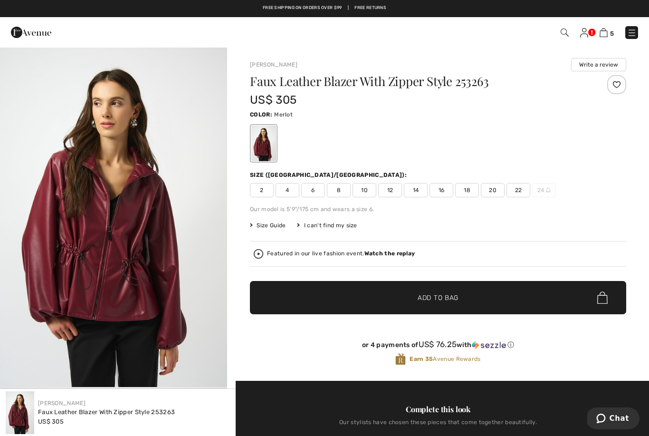
click at [364, 183] on span "10" at bounding box center [364, 190] width 24 height 14
click at [367, 191] on span "10" at bounding box center [364, 190] width 24 height 14
click at [416, 288] on span "✔ Added to Bag Add to Bag" at bounding box center [438, 297] width 376 height 33
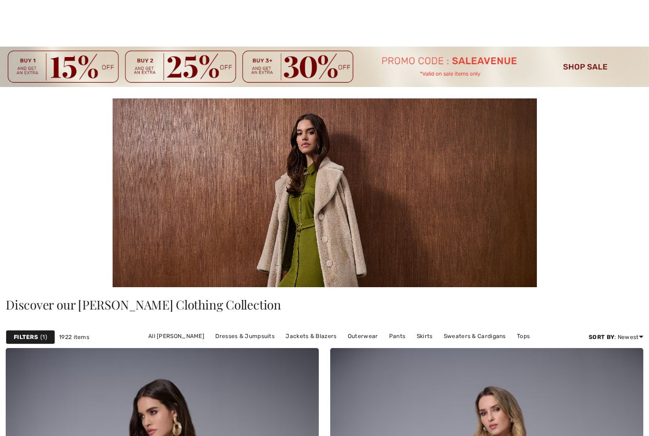
checkbox input "true"
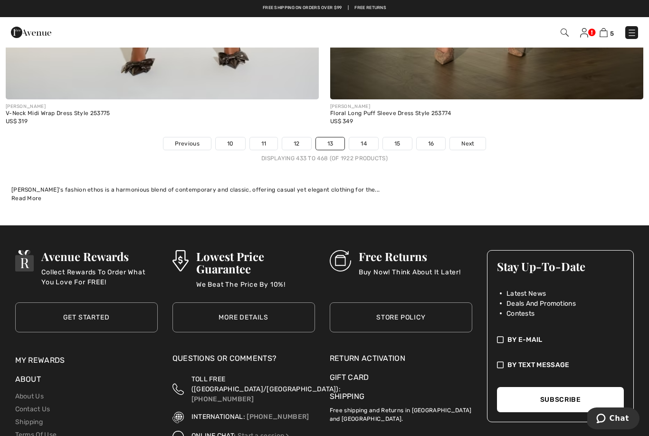
scroll to position [9542, 0]
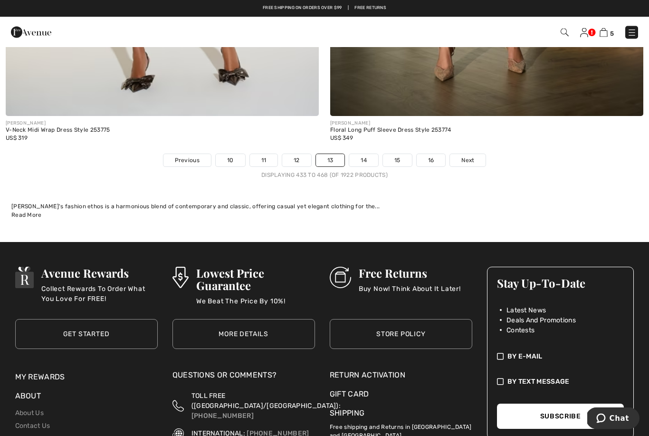
click at [368, 154] on link "14" at bounding box center [363, 160] width 29 height 12
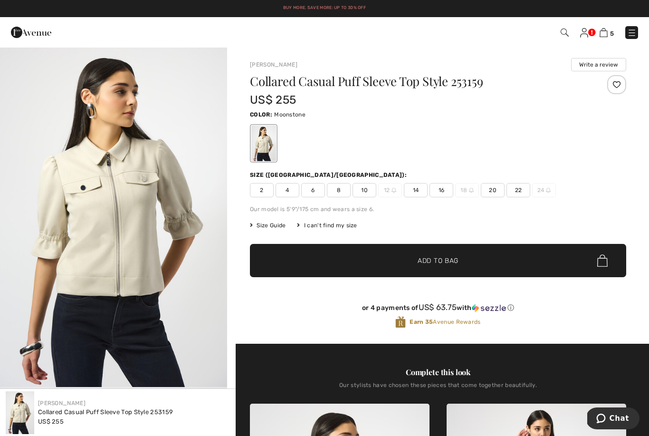
click at [368, 194] on span "10" at bounding box center [364, 190] width 24 height 14
click at [320, 256] on span "✔ Added to Bag Add to Bag" at bounding box center [438, 260] width 376 height 33
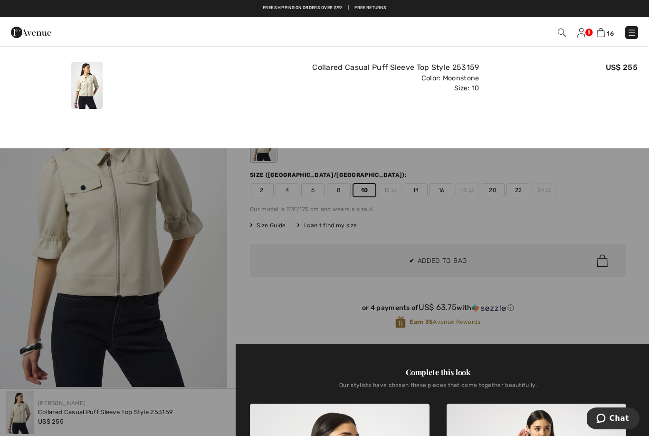
click at [293, 299] on div at bounding box center [324, 218] width 649 height 436
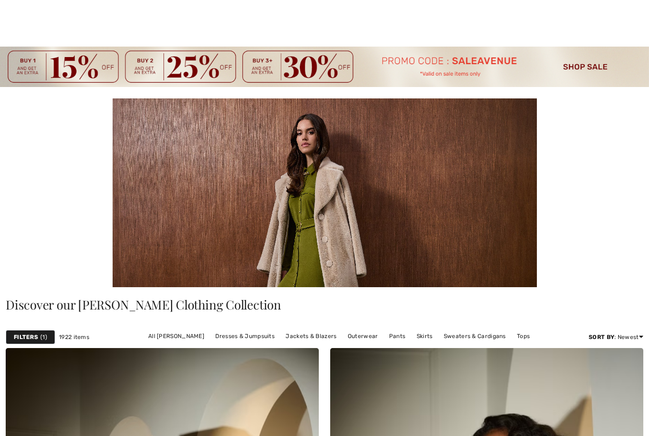
checkbox input "true"
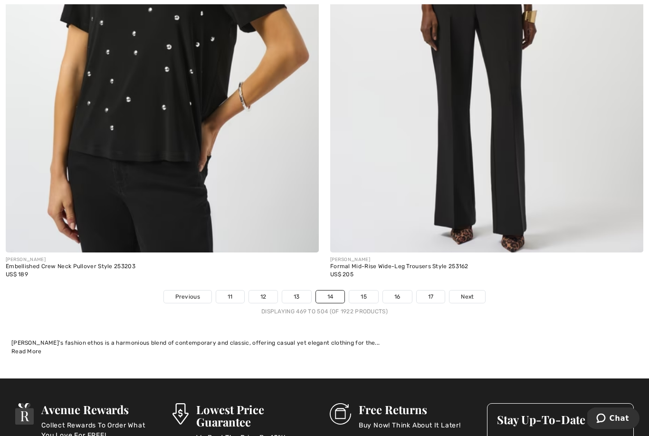
scroll to position [9421, 0]
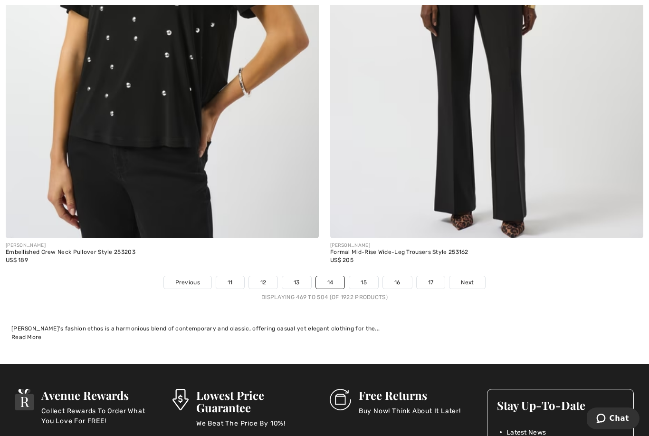
click at [364, 276] on link "15" at bounding box center [363, 282] width 29 height 12
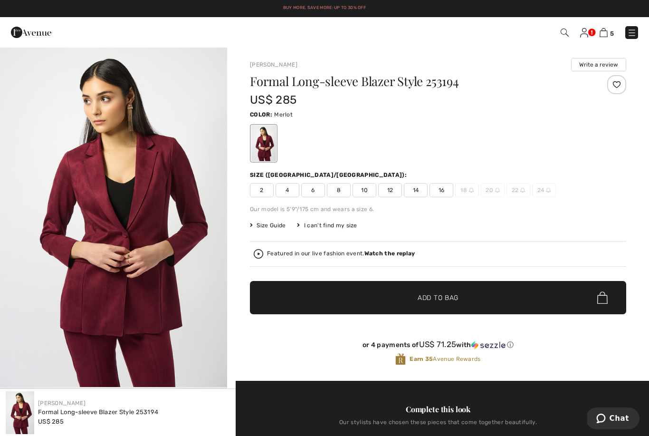
click at [365, 197] on span "10" at bounding box center [364, 190] width 24 height 14
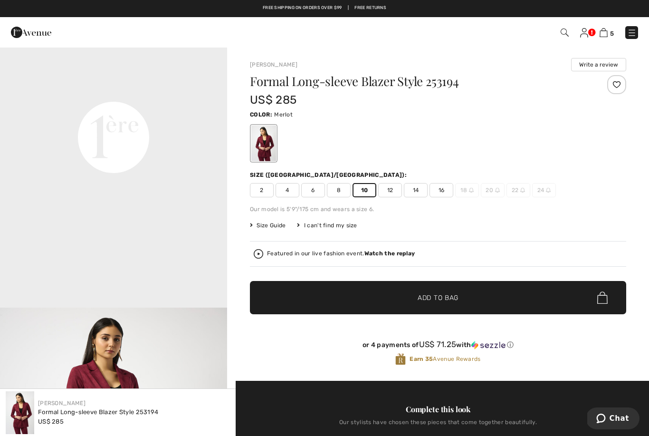
click at [632, 37] on img at bounding box center [631, 32] width 9 height 9
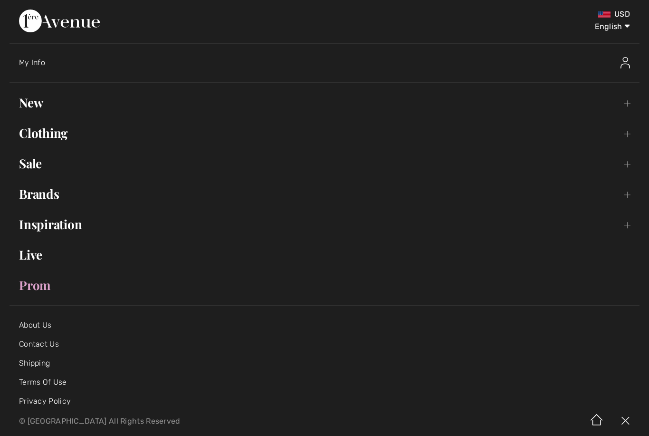
click at [623, 194] on link "Brands Open submenu" at bounding box center [324, 193] width 630 height 21
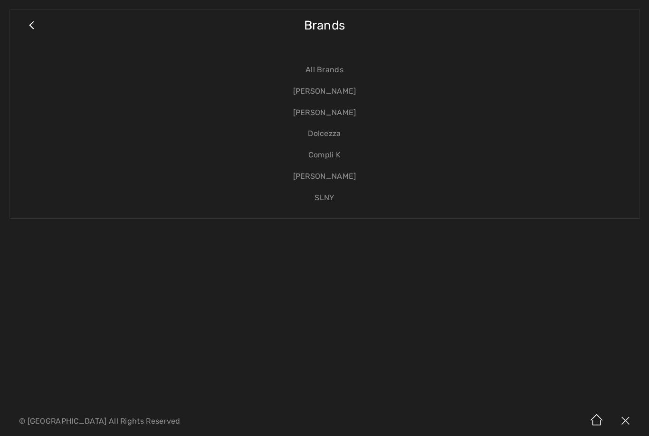
click at [330, 98] on link "[PERSON_NAME]" at bounding box center [324, 91] width 610 height 21
click at [337, 97] on link "[PERSON_NAME]" at bounding box center [324, 91] width 610 height 21
click at [337, 91] on link "[PERSON_NAME]" at bounding box center [324, 91] width 610 height 21
click at [341, 97] on link "[PERSON_NAME]" at bounding box center [324, 91] width 610 height 21
click at [342, 93] on link "[PERSON_NAME]" at bounding box center [324, 91] width 610 height 21
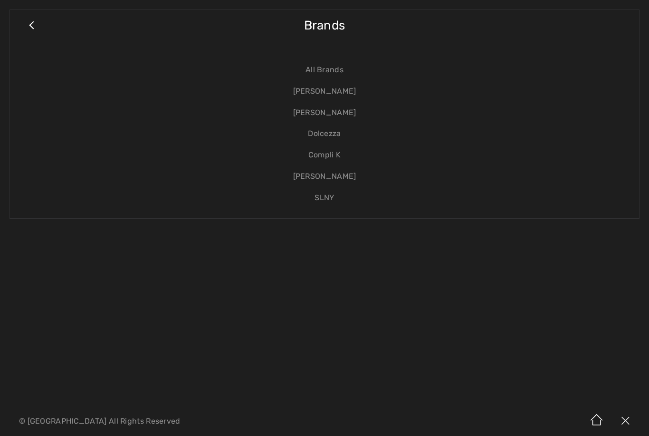
click at [343, 94] on link "[PERSON_NAME]" at bounding box center [324, 91] width 610 height 21
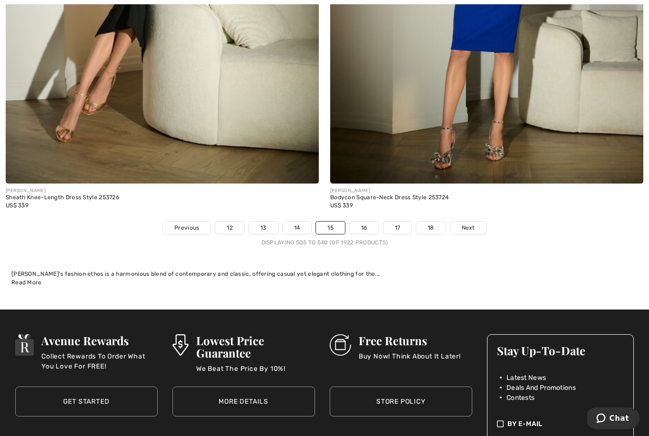
scroll to position [9475, 0]
click at [366, 226] on link "16" at bounding box center [364, 227] width 29 height 12
click at [369, 221] on link "16" at bounding box center [364, 227] width 29 height 12
click at [365, 221] on link "16" at bounding box center [364, 227] width 29 height 12
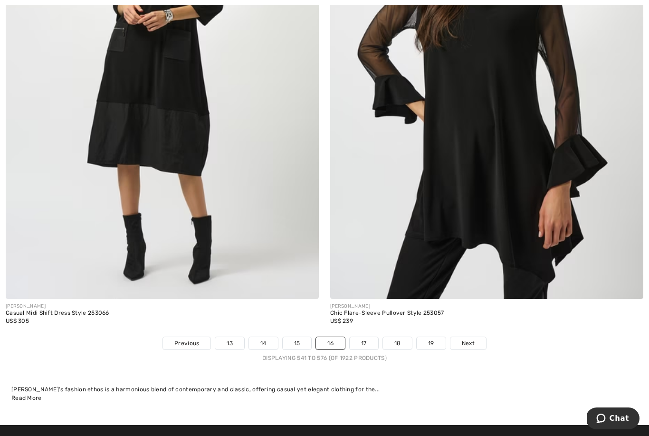
scroll to position [9423, 0]
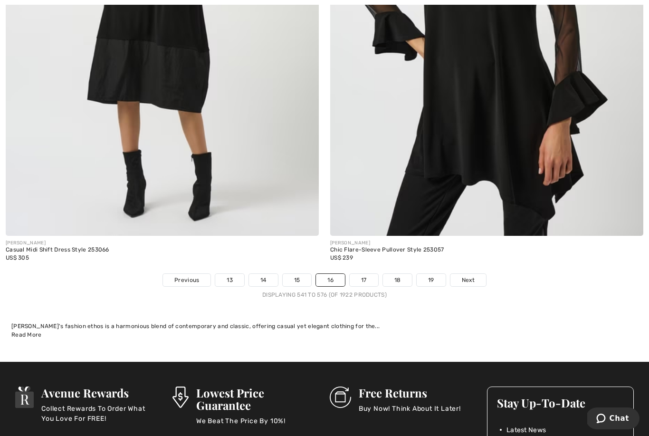
click at [369, 278] on link "17" at bounding box center [364, 280] width 28 height 12
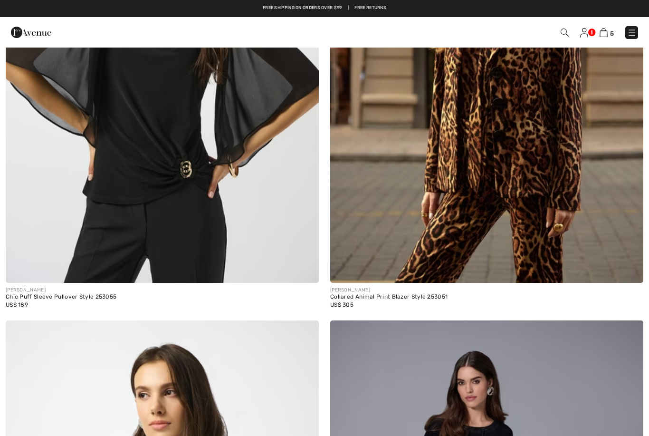
checkbox input "true"
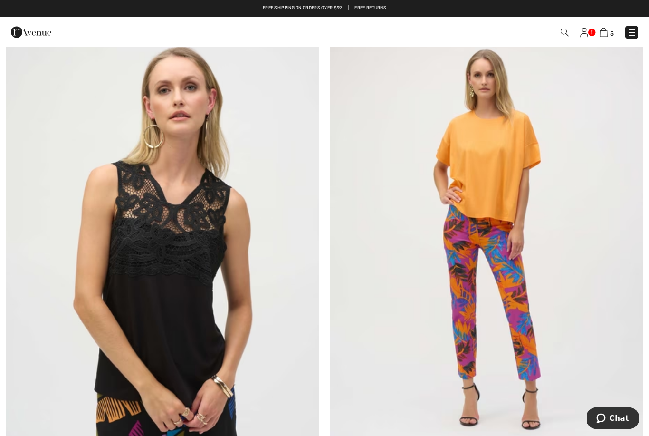
scroll to position [8672, 0]
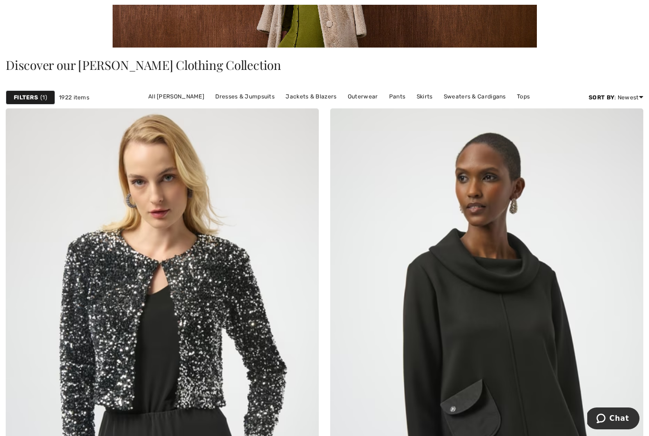
click at [424, 96] on link "Skirts" at bounding box center [425, 96] width 26 height 12
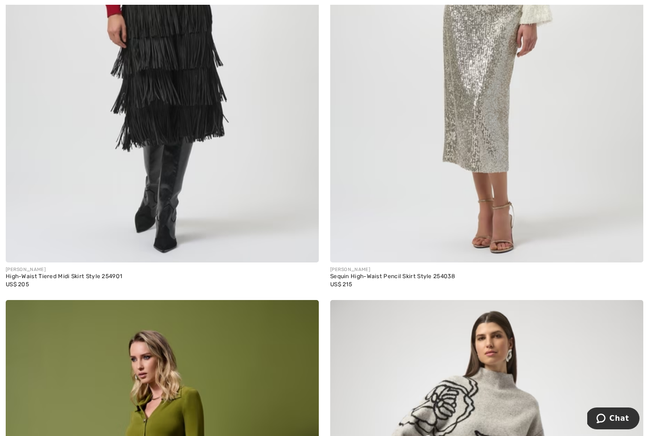
scroll to position [2453, 0]
